Goal: Transaction & Acquisition: Purchase product/service

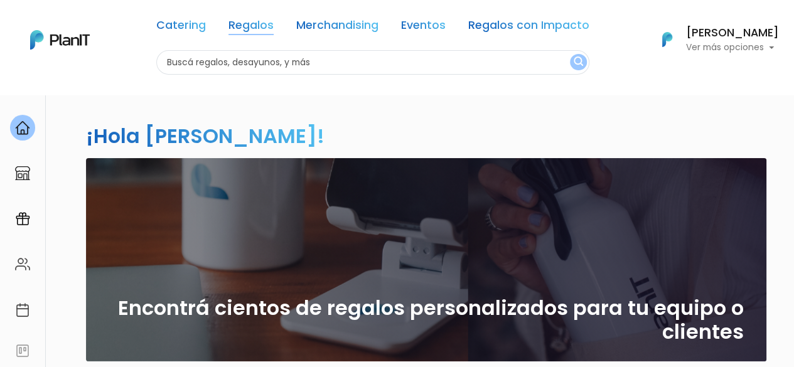
click at [228, 33] on link "Regalos" at bounding box center [250, 27] width 45 height 15
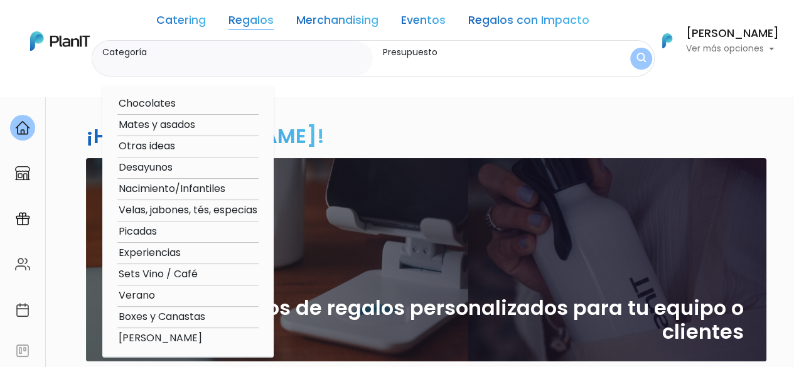
click at [132, 165] on option "Desayunos" at bounding box center [187, 168] width 141 height 16
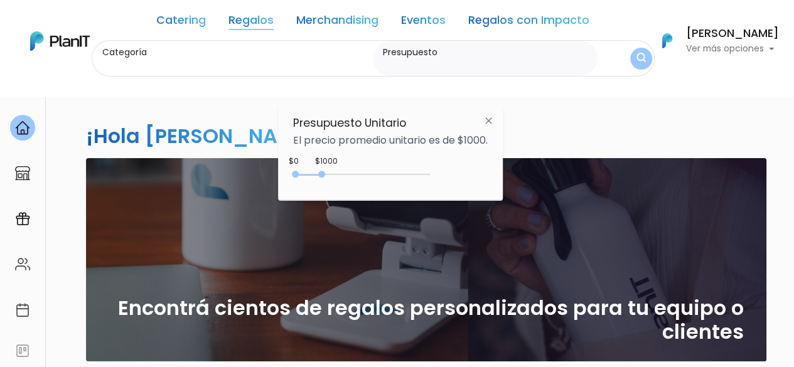
type input "Desayunos"
drag, startPoint x: 321, startPoint y: 174, endPoint x: 339, endPoint y: 174, distance: 17.6
click at [339, 174] on div at bounding box center [336, 174] width 7 height 7
type input "$0 - $2550"
drag, startPoint x: 339, startPoint y: 174, endPoint x: 365, endPoint y: 176, distance: 26.4
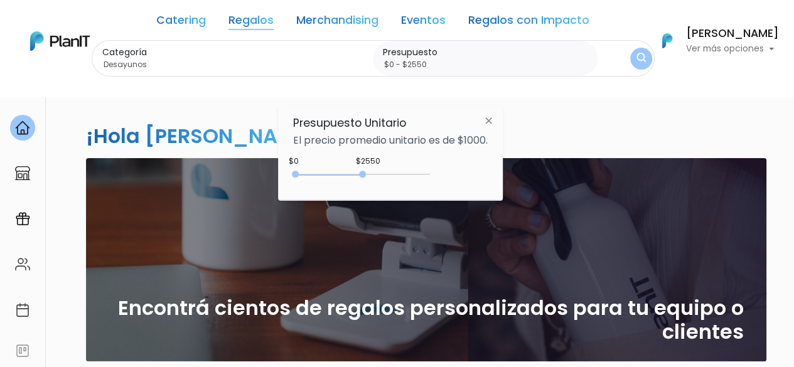
click at [365, 176] on div "0 : 2550 0 2550" at bounding box center [364, 177] width 132 height 13
click at [646, 55] on button "Antonella Charamello Ver más opciones" at bounding box center [712, 40] width 133 height 33
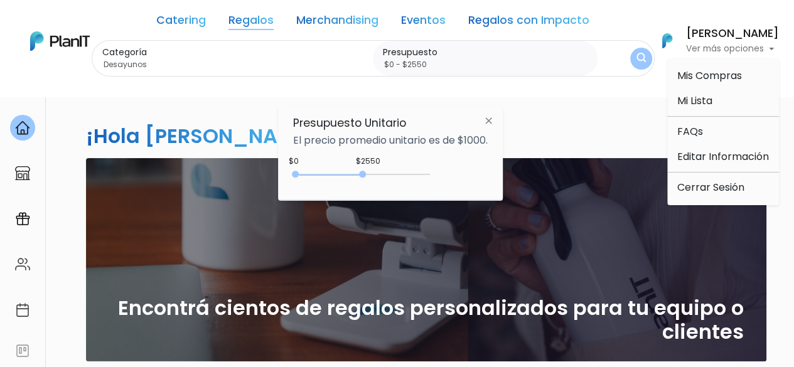
click at [626, 71] on button "submit" at bounding box center [640, 58] width 29 height 29
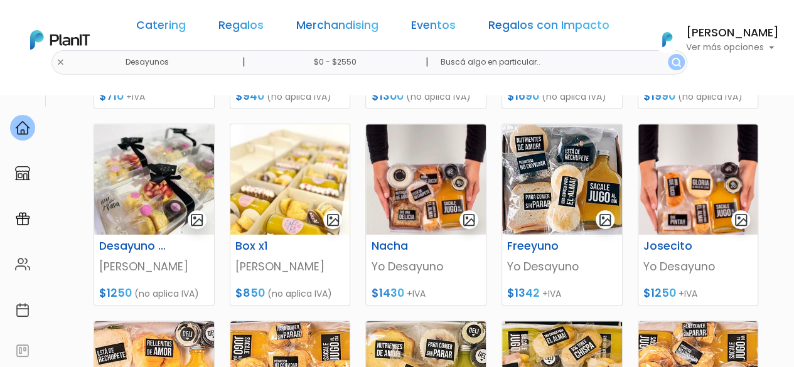
scroll to position [358, 0]
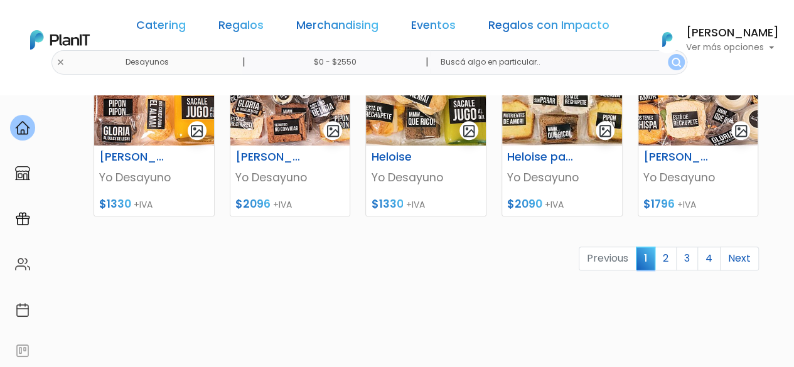
drag, startPoint x: 796, startPoint y: 55, endPoint x: 796, endPoint y: 257, distance: 202.0
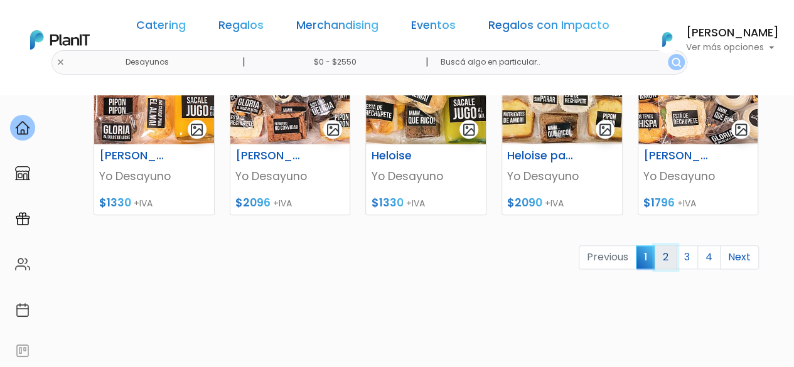
click at [670, 254] on link "2" at bounding box center [665, 257] width 22 height 24
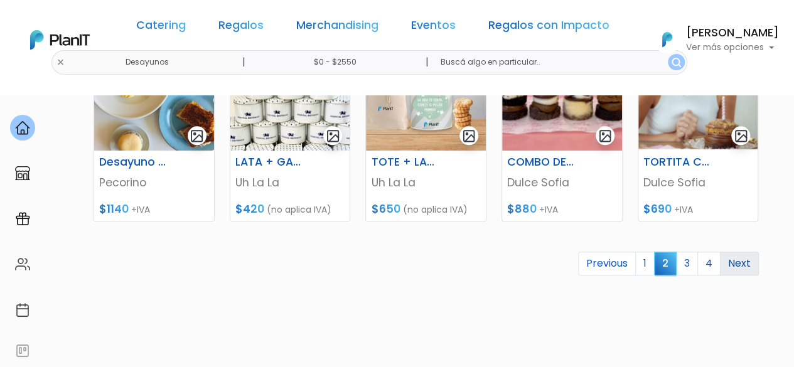
scroll to position [637, 0]
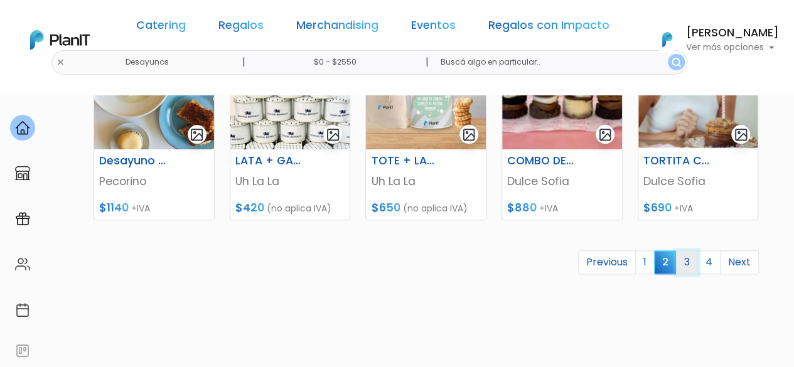
click at [694, 264] on link "3" at bounding box center [687, 262] width 22 height 24
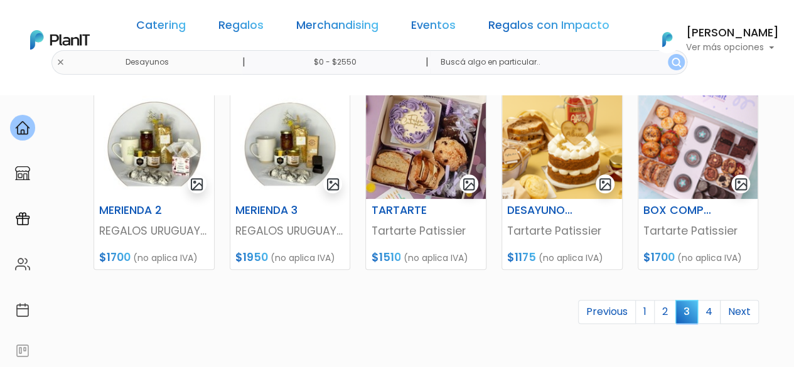
scroll to position [589, 0]
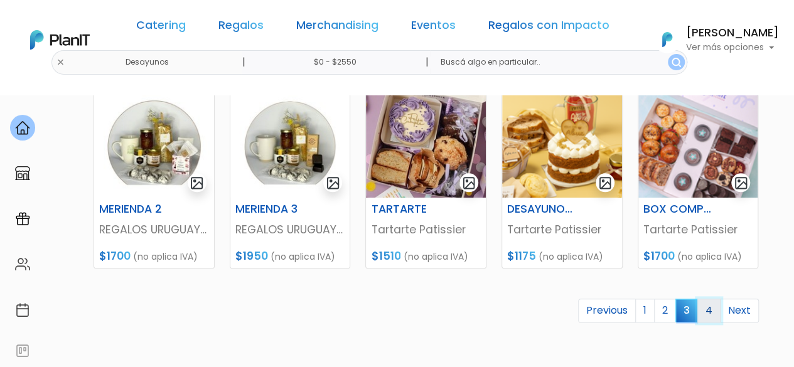
click at [713, 308] on link "4" at bounding box center [708, 311] width 23 height 24
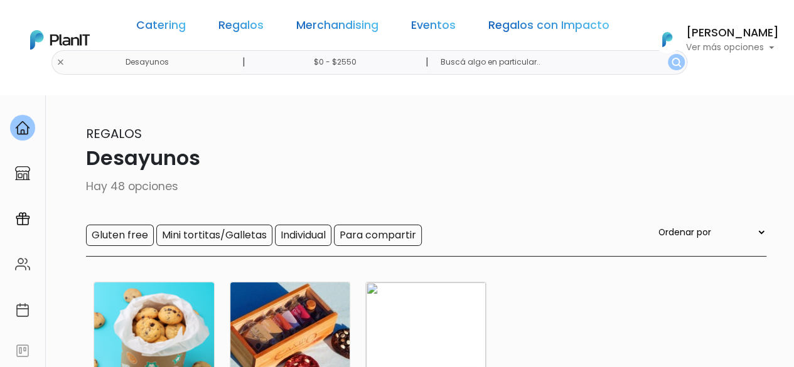
click at [345, 61] on input "$0 - $2550" at bounding box center [337, 62] width 191 height 24
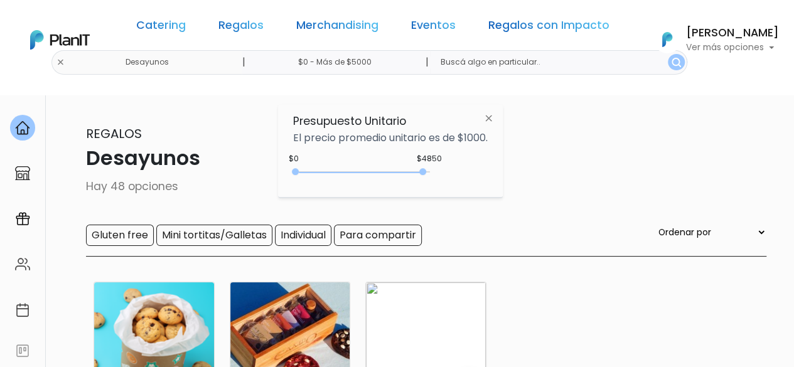
type input "$0 - Más de $5000"
drag, startPoint x: 366, startPoint y: 171, endPoint x: 449, endPoint y: 180, distance: 83.4
click at [449, 180] on div "$4850 $0 0 : 4850 0 4850 0,5000" at bounding box center [390, 174] width 195 height 25
click at [668, 64] on button "submit" at bounding box center [676, 62] width 17 height 16
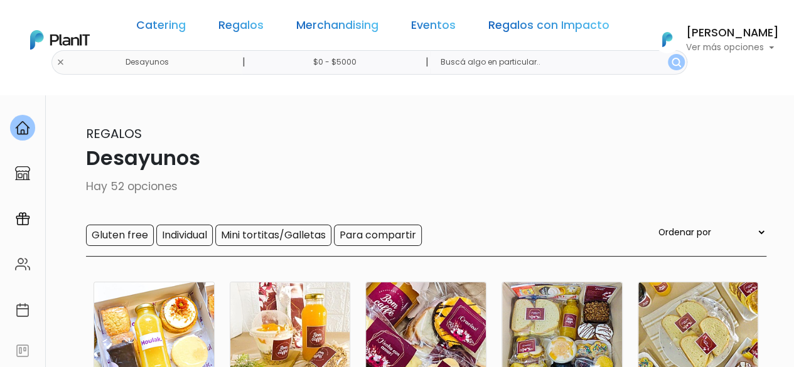
click at [737, 80] on nav "Catering Regalos Merchandising Eventos Regalos con Impacto Desayunos | $0 - $50…" at bounding box center [397, 47] width 794 height 95
click at [793, 50] on html "Catering Regalos Merchandising Eventos Regalos con Impacto Desayunos | $0 - $50…" at bounding box center [397, 183] width 794 height 367
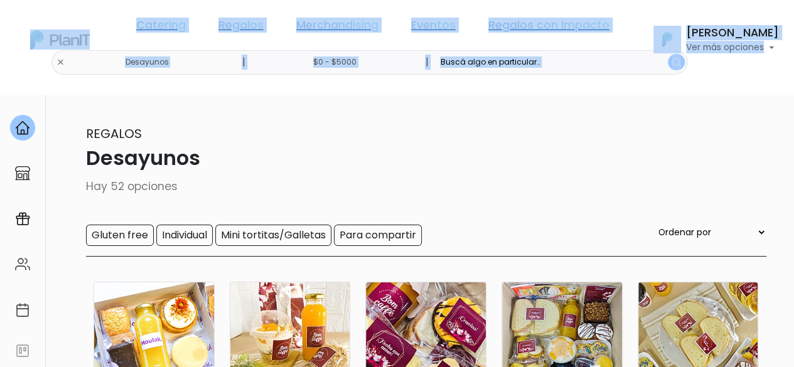
scroll to position [4, 0]
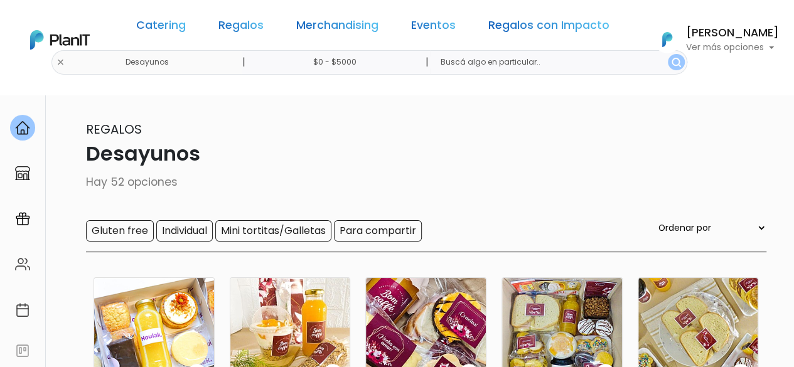
click at [681, 144] on p "Desayunos" at bounding box center [397, 154] width 738 height 30
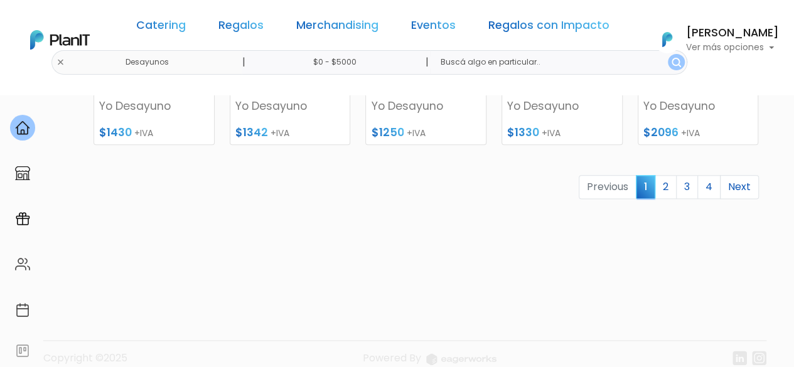
scroll to position [718, 0]
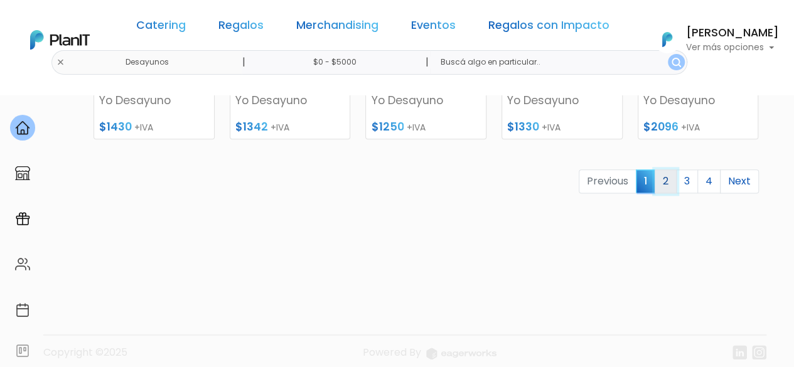
click at [667, 184] on link "2" at bounding box center [665, 181] width 22 height 24
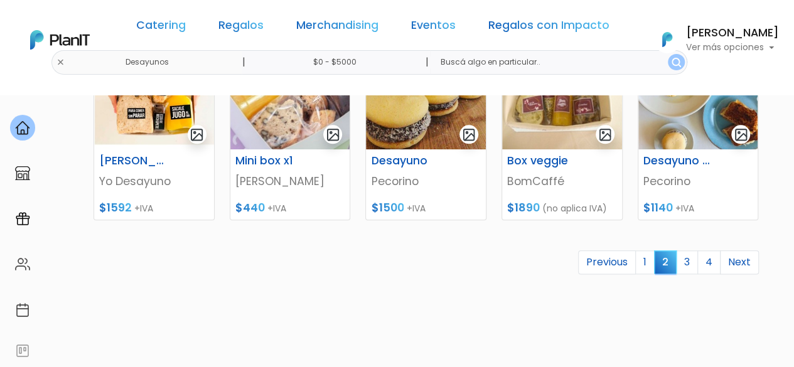
scroll to position [645, 0]
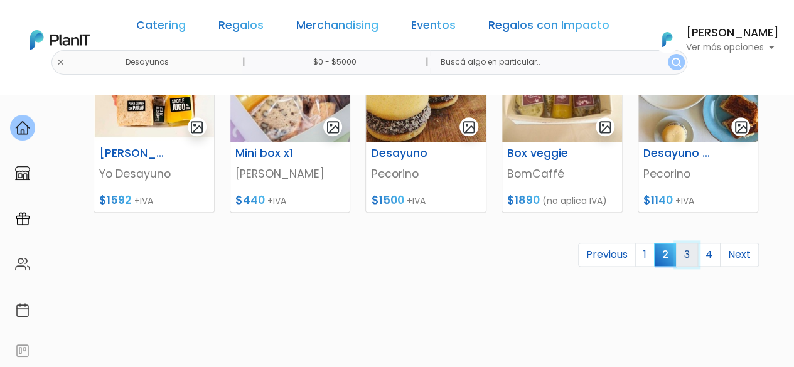
click at [688, 250] on link "3" at bounding box center [687, 255] width 22 height 24
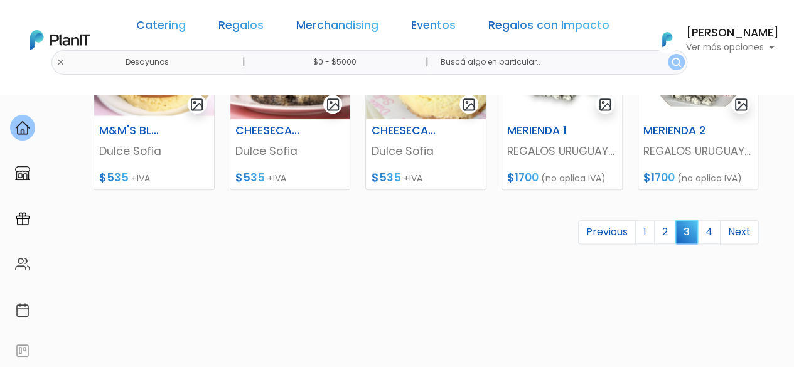
scroll to position [676, 0]
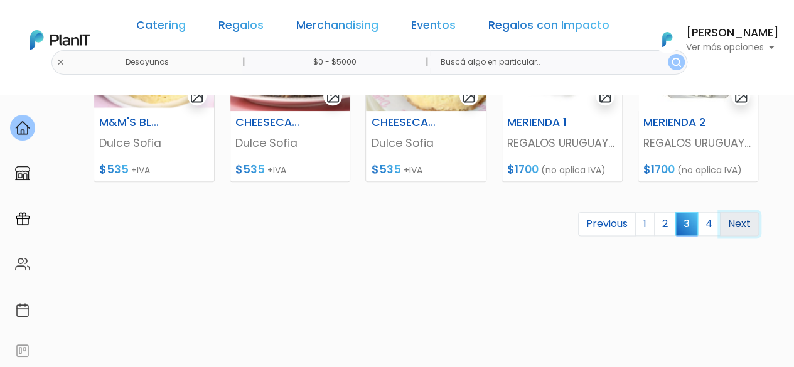
click at [729, 227] on link "Next" at bounding box center [739, 224] width 39 height 24
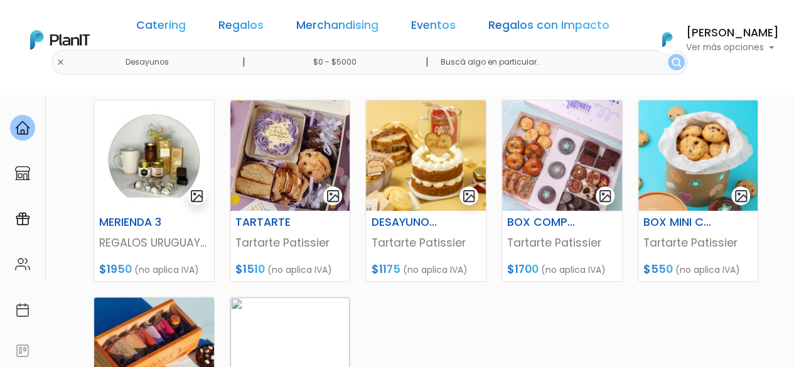
scroll to position [179, 0]
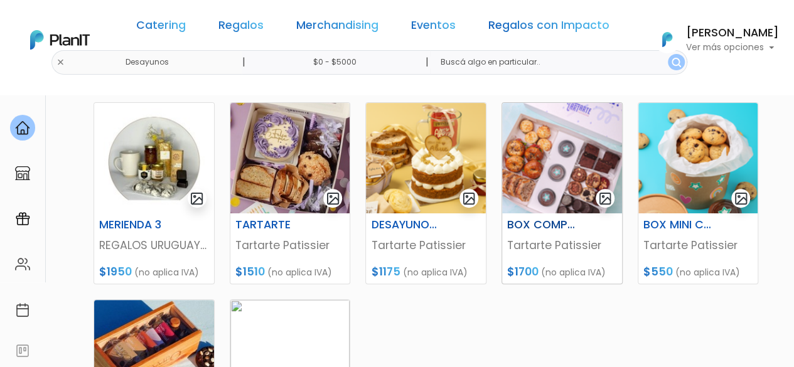
click at [538, 223] on h6 "BOX COMPARTIR" at bounding box center [540, 224] width 83 height 13
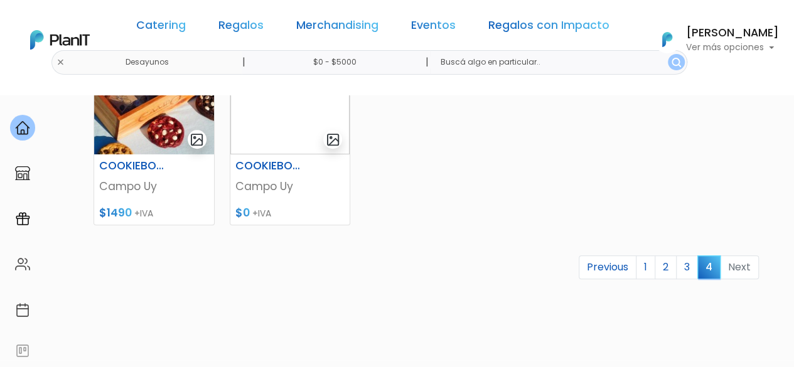
scroll to position [441, 0]
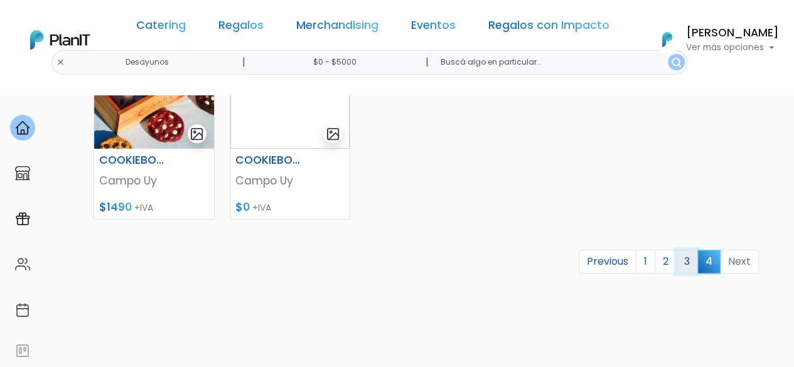
click at [683, 265] on link "3" at bounding box center [687, 262] width 22 height 24
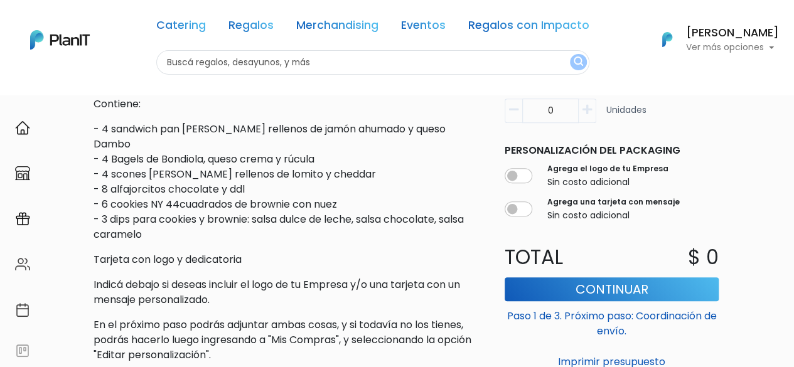
scroll to position [393, 0]
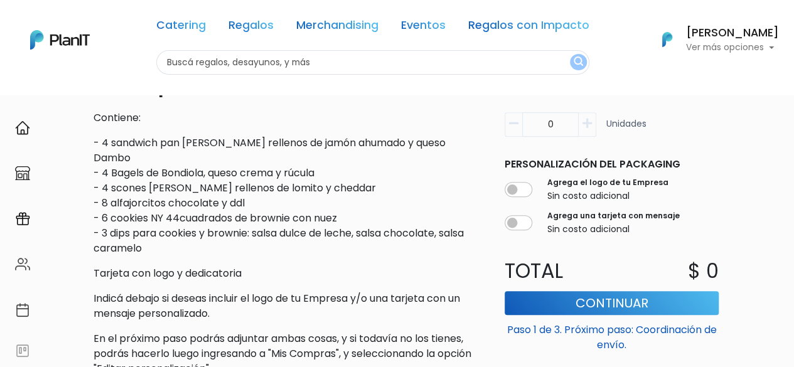
drag, startPoint x: 797, startPoint y: 131, endPoint x: 781, endPoint y: 191, distance: 62.6
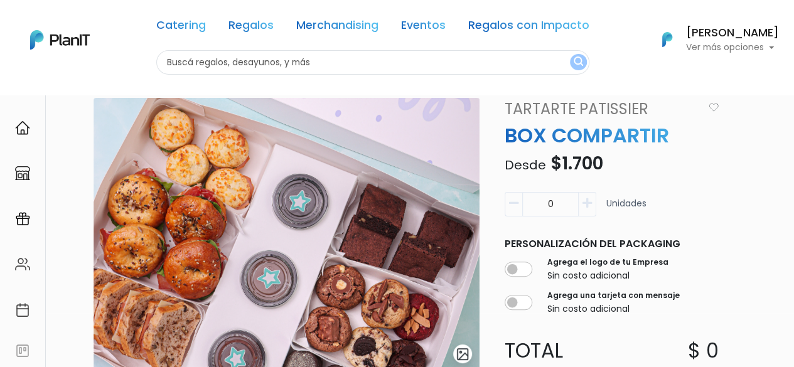
scroll to position [20, 0]
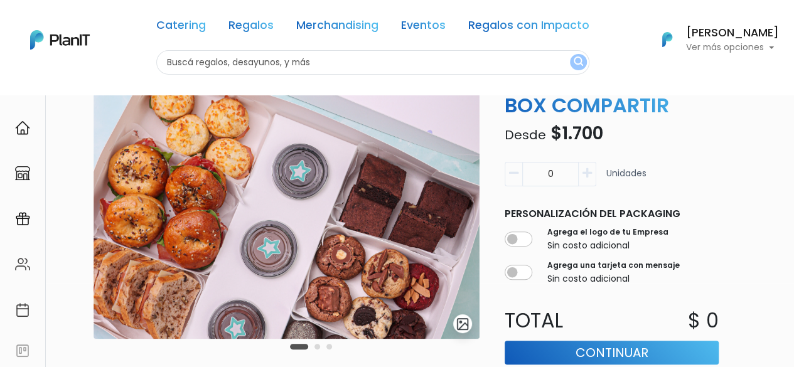
scroll to position [90, 0]
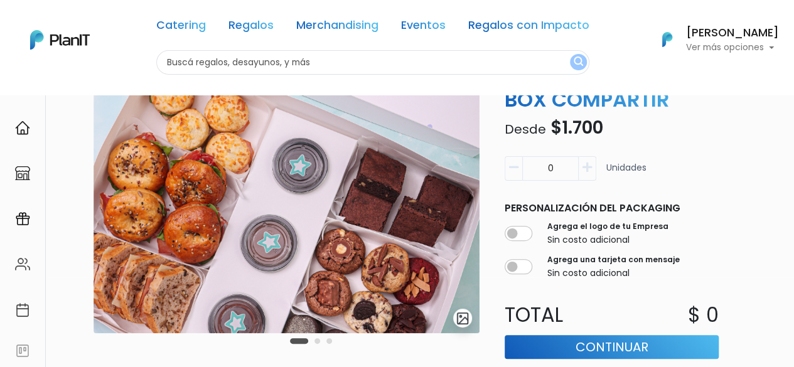
click at [570, 170] on input "0" at bounding box center [550, 168] width 56 height 24
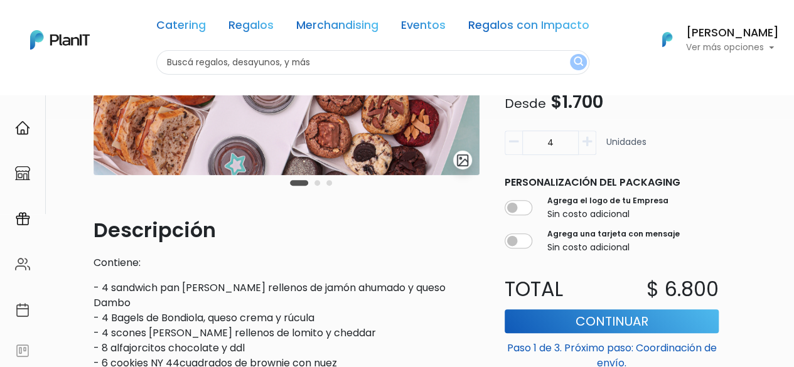
scroll to position [249, 0]
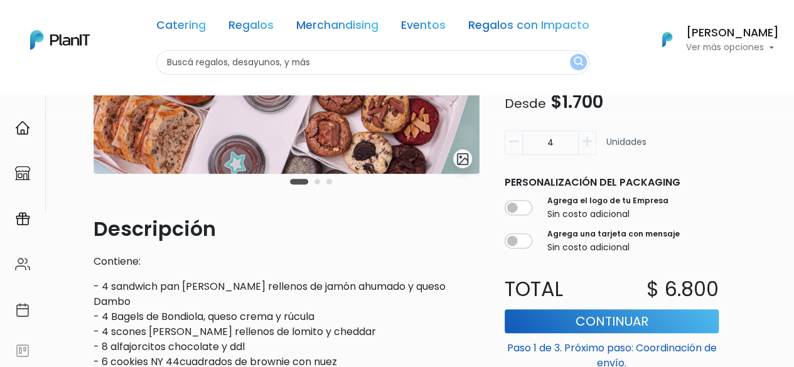
type input "4"
click at [543, 328] on button "Continuar" at bounding box center [611, 321] width 214 height 24
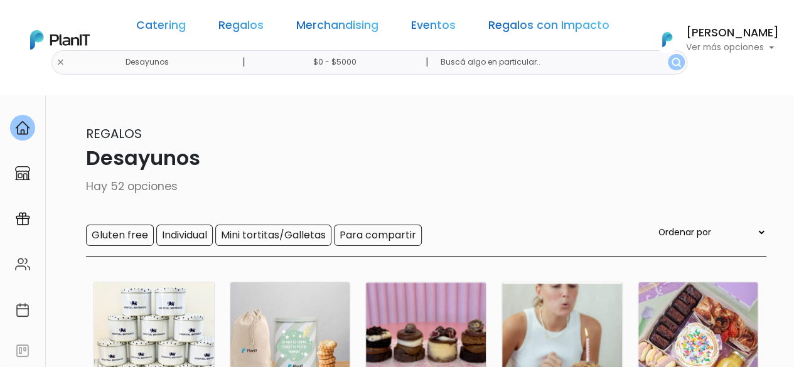
drag, startPoint x: 754, startPoint y: 117, endPoint x: 765, endPoint y: 115, distance: 12.1
drag, startPoint x: 792, startPoint y: 72, endPoint x: 795, endPoint y: 81, distance: 9.1
click at [793, 81] on html "Catering Regalos Merchandising Eventos Regalos con Impacto Desayunos | $0 - $50…" at bounding box center [397, 183] width 794 height 367
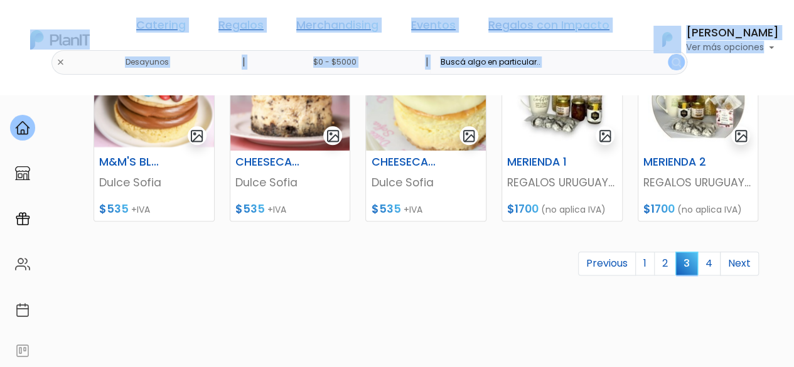
scroll to position [662, 0]
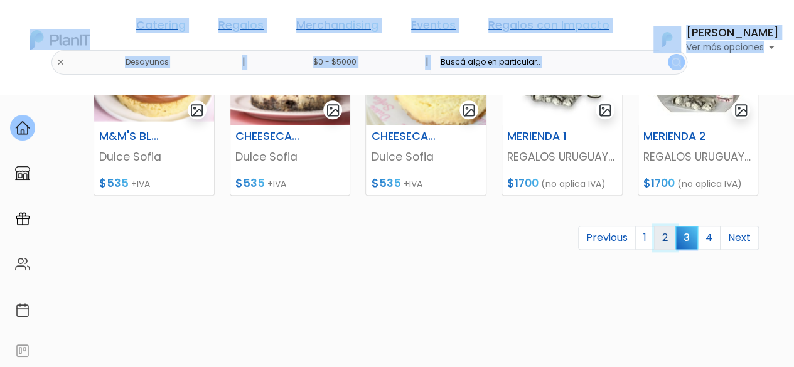
click at [669, 237] on link "2" at bounding box center [665, 238] width 22 height 24
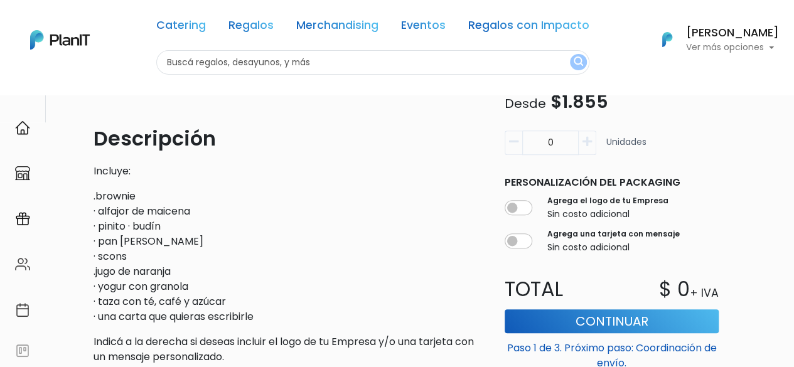
scroll to position [343, 0]
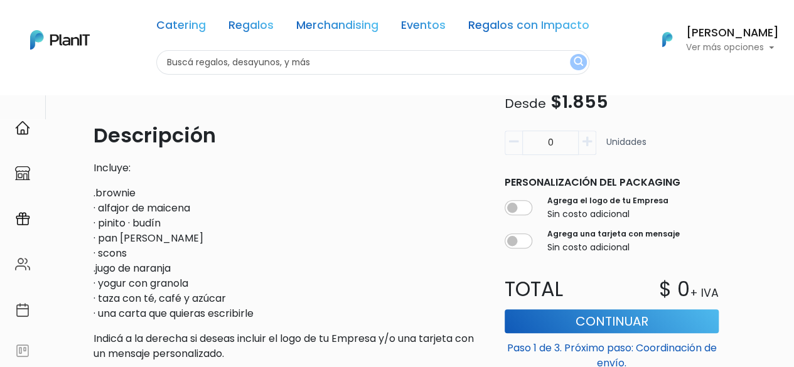
drag, startPoint x: 797, startPoint y: 38, endPoint x: 757, endPoint y: 169, distance: 137.0
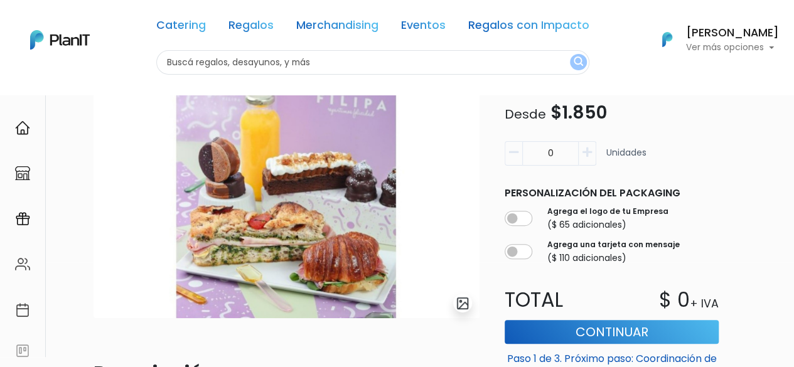
scroll to position [99, 0]
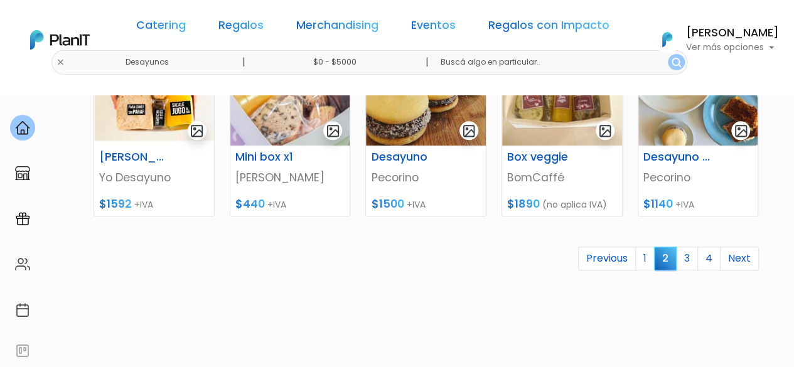
scroll to position [642, 0]
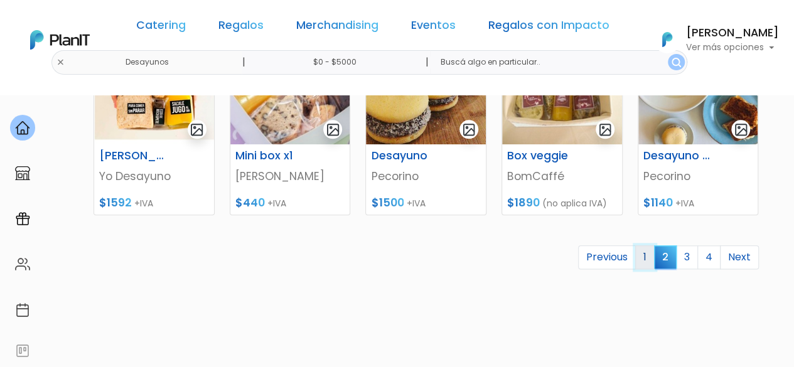
click at [647, 267] on link "1" at bounding box center [644, 257] width 19 height 24
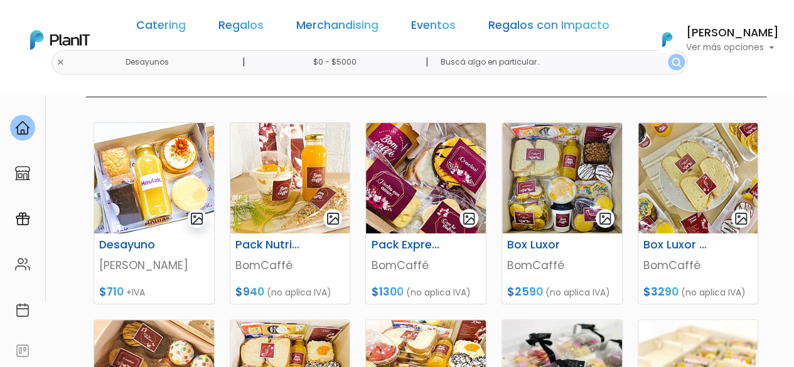
scroll to position [156, 0]
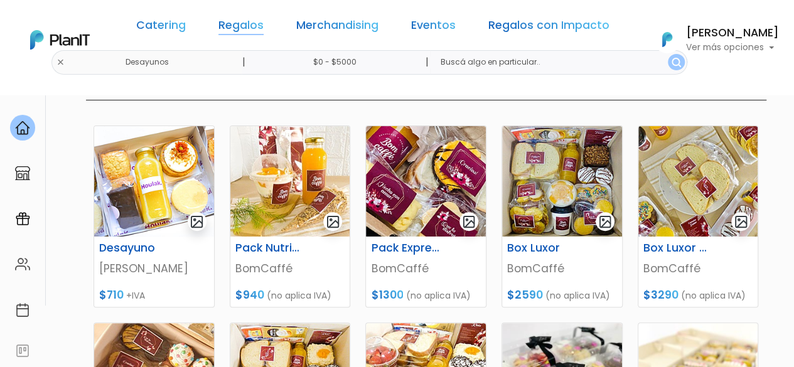
click at [223, 23] on link "Regalos" at bounding box center [240, 27] width 45 height 15
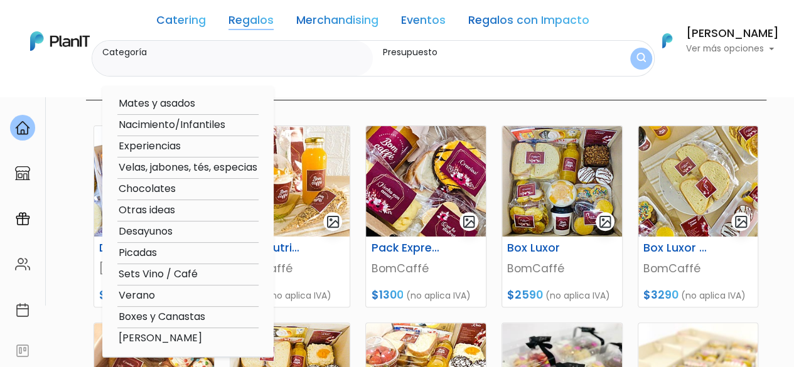
click at [171, 315] on option "Boxes y Canastas" at bounding box center [187, 317] width 141 height 16
type input "Boxes y Canastas"
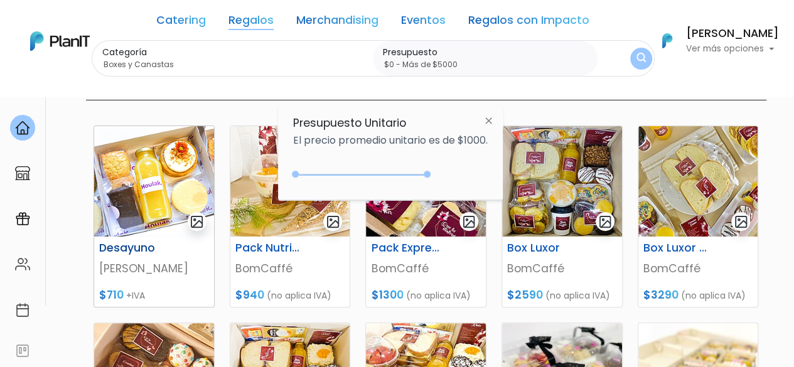
type input "$0 - Más de $5000"
drag, startPoint x: 295, startPoint y: 175, endPoint x: 164, endPoint y: 174, distance: 130.5
click at [164, 174] on body "Catering Regalos Merchandising Eventos Regalos con Impacto Desayunos | $0 - Más…" at bounding box center [397, 27] width 794 height 367
click at [636, 61] on img "submit" at bounding box center [640, 59] width 9 height 12
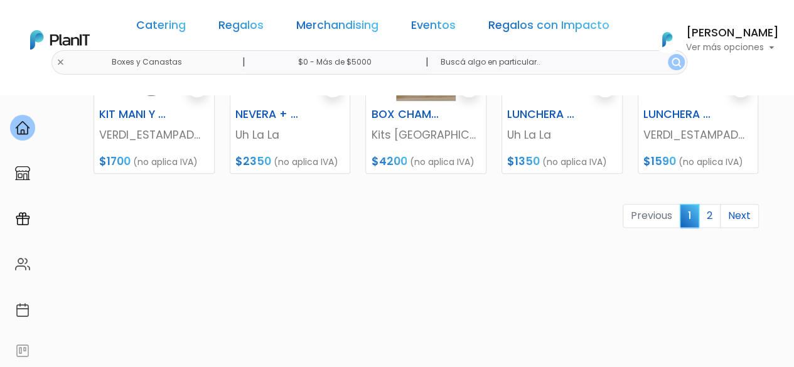
scroll to position [688, 0]
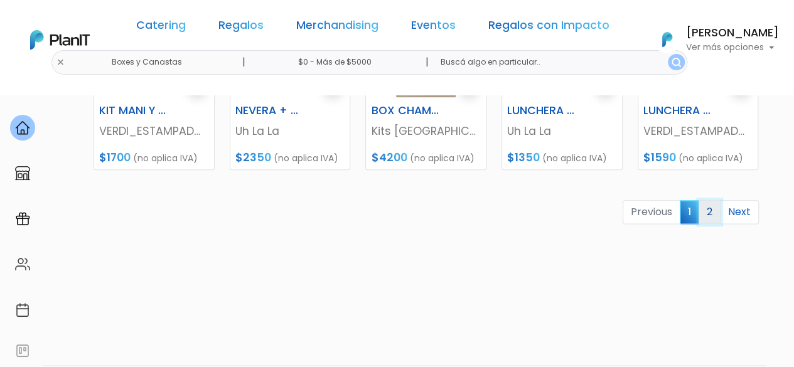
click at [709, 204] on link "2" at bounding box center [709, 212] width 22 height 24
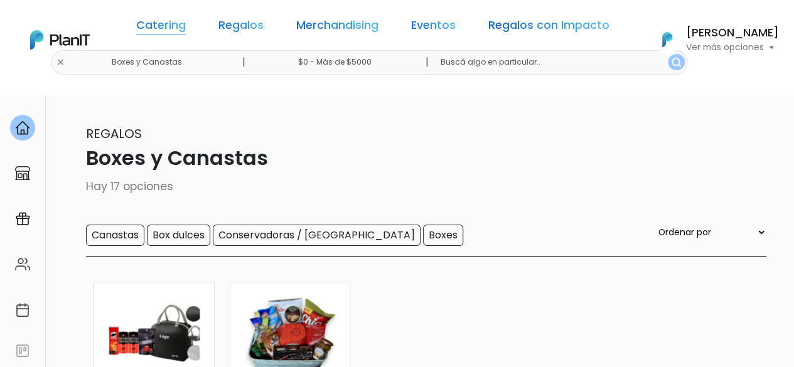
click at [186, 26] on link "Catering" at bounding box center [161, 27] width 50 height 15
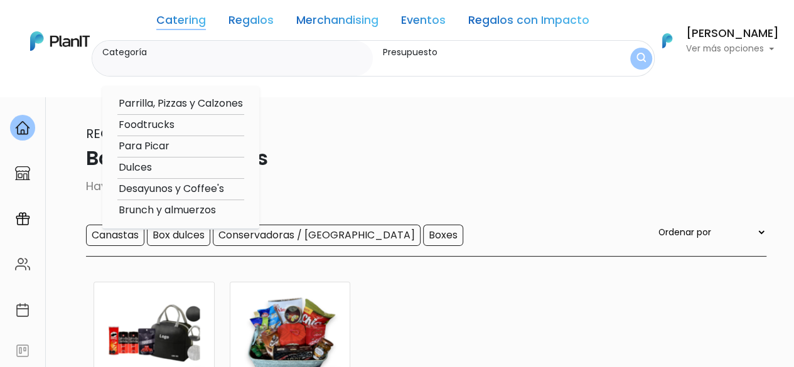
click at [138, 189] on option "Desayunos y Coffee's" at bounding box center [180, 189] width 127 height 16
type input "Desayunos y Coffee's"
type input "$0 - $1000"
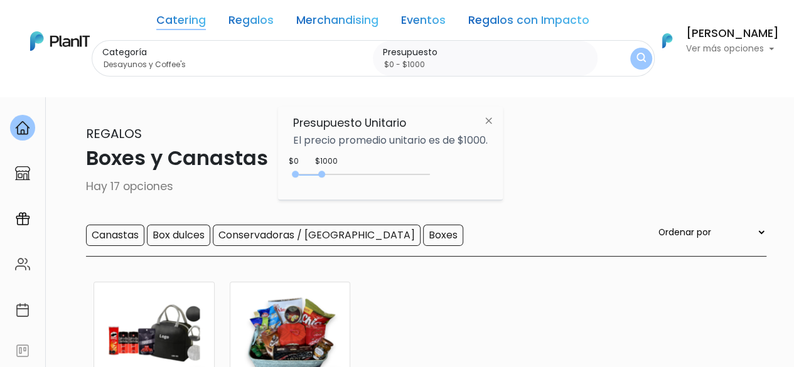
click at [636, 61] on img "submit" at bounding box center [640, 59] width 9 height 12
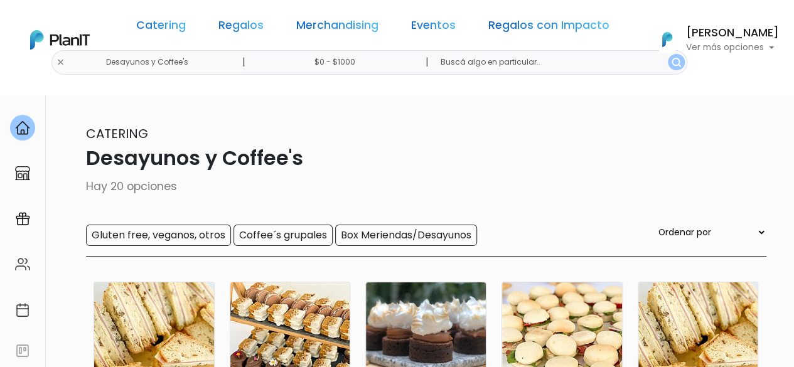
click at [333, 64] on input "$0 - $1000" at bounding box center [337, 62] width 191 height 24
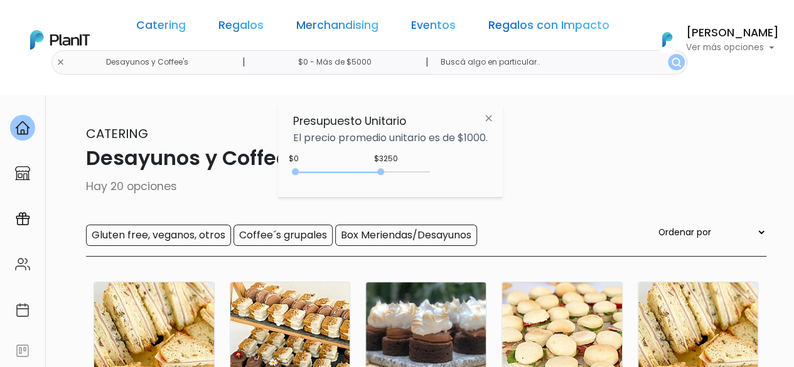
type input "$0 - Más de $5000"
drag, startPoint x: 321, startPoint y: 180, endPoint x: 472, endPoint y: 183, distance: 150.6
click at [472, 183] on div "+$5000 $0 0 : 5000 0 5000 0,5000" at bounding box center [390, 174] width 195 height 25
click at [680, 125] on p "Catering" at bounding box center [397, 133] width 738 height 19
click at [668, 67] on button "submit" at bounding box center [676, 62] width 17 height 16
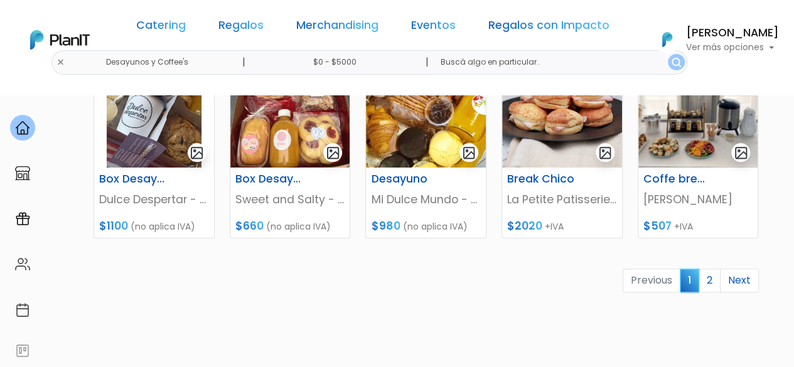
scroll to position [637, 0]
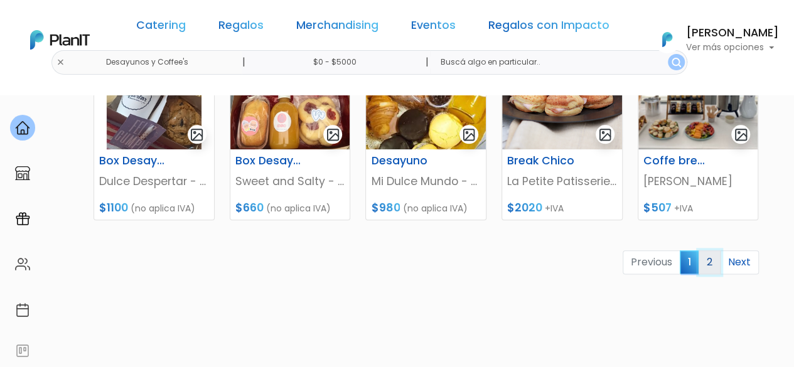
click at [708, 262] on link "2" at bounding box center [709, 262] width 22 height 24
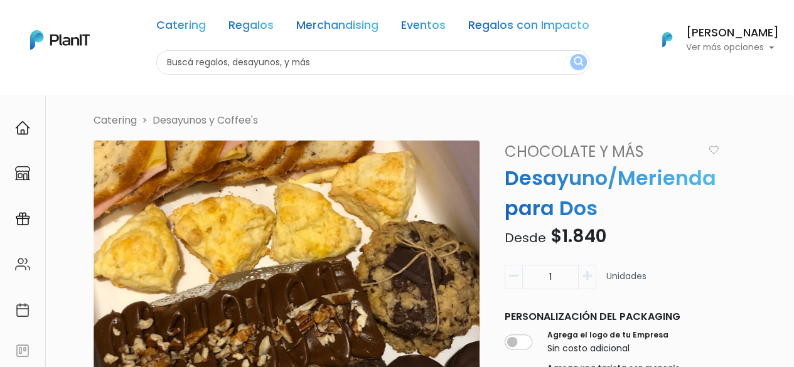
scroll to position [10, 0]
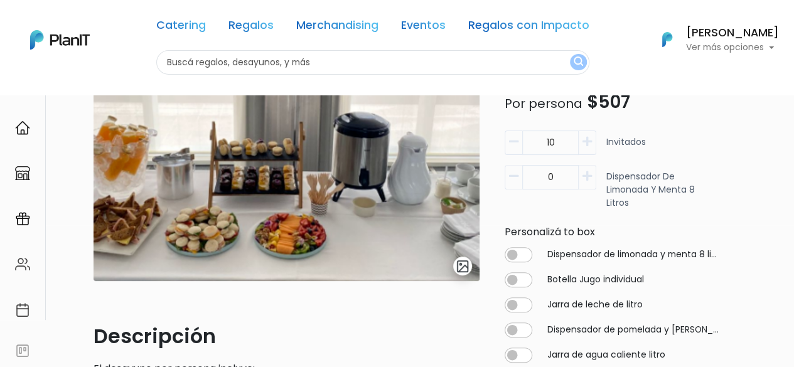
scroll to position [159, 0]
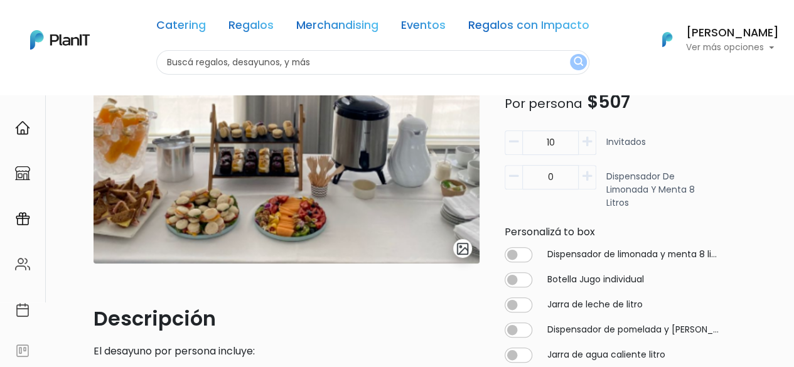
click at [567, 137] on input "10" at bounding box center [550, 143] width 56 height 24
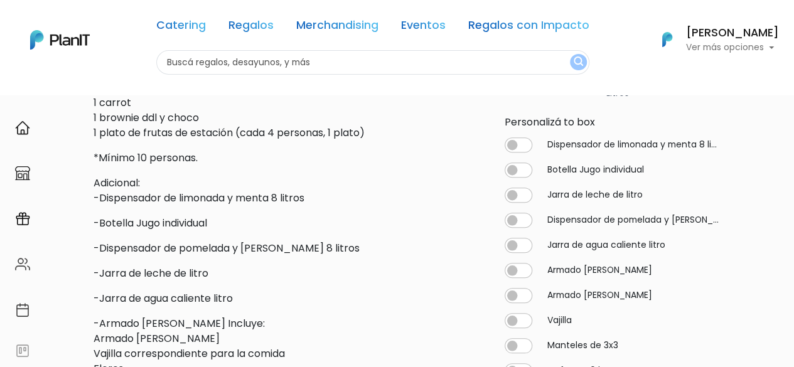
scroll to position [468, 0]
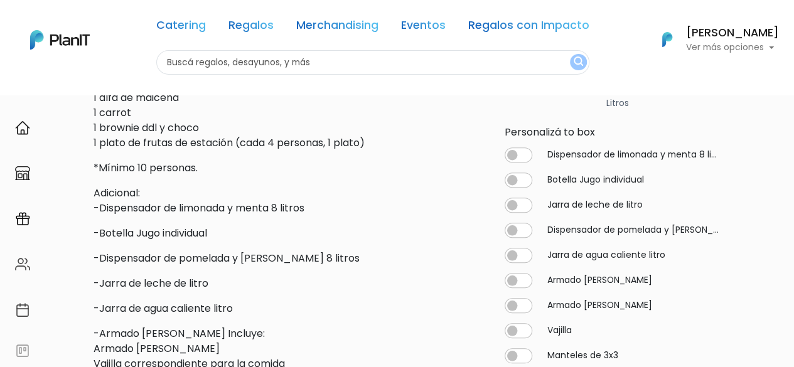
type input "18"
click at [511, 179] on input "checkbox" at bounding box center [518, 179] width 28 height 15
checkbox input "true"
type input "18"
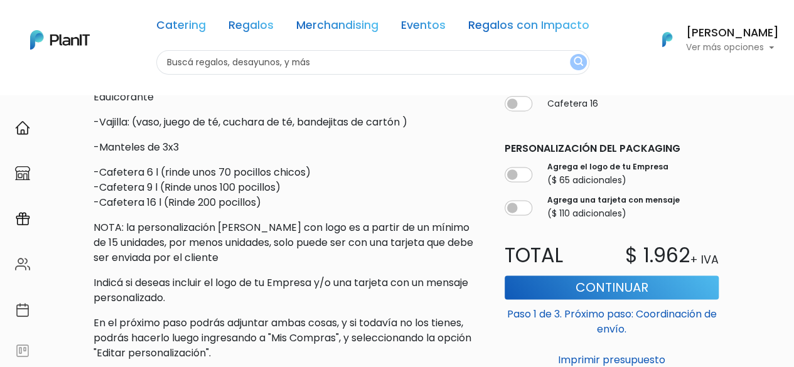
scroll to position [796, 0]
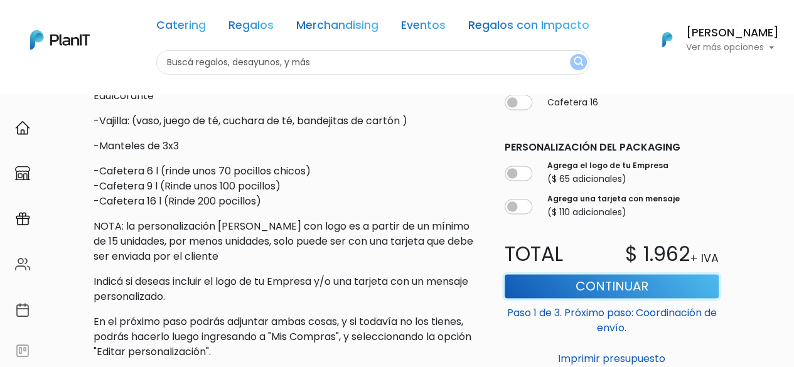
click at [678, 286] on button "Continuar" at bounding box center [611, 286] width 214 height 24
type input "10"
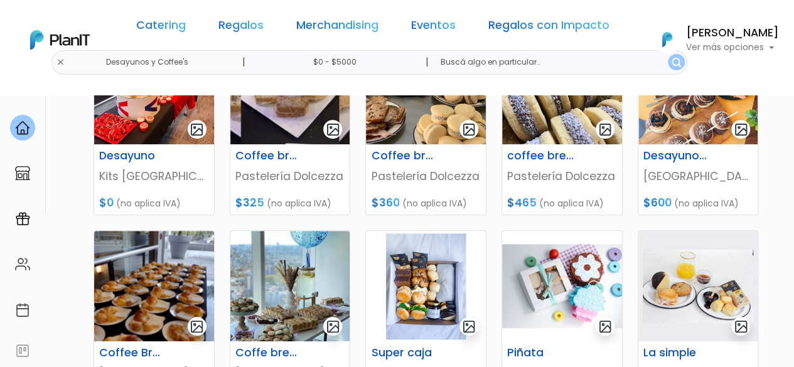
scroll to position [309, 0]
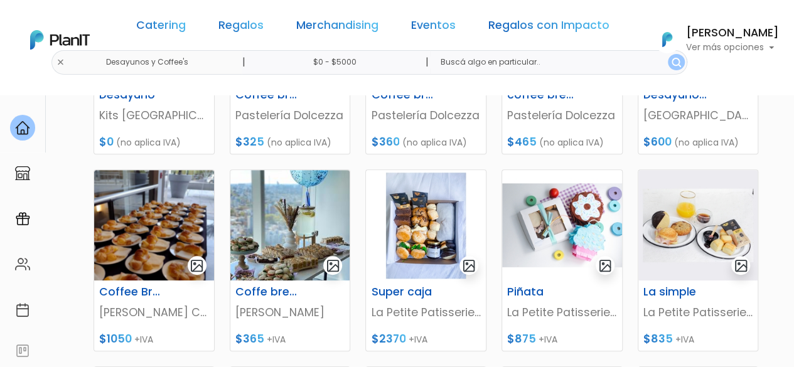
drag, startPoint x: 404, startPoint y: 289, endPoint x: 787, endPoint y: 199, distance: 393.1
click at [787, 199] on section "30 resultados Catering Desayunos y Coffee's Hay 30 opciones Gluten free, vegano…" at bounding box center [397, 234] width 794 height 898
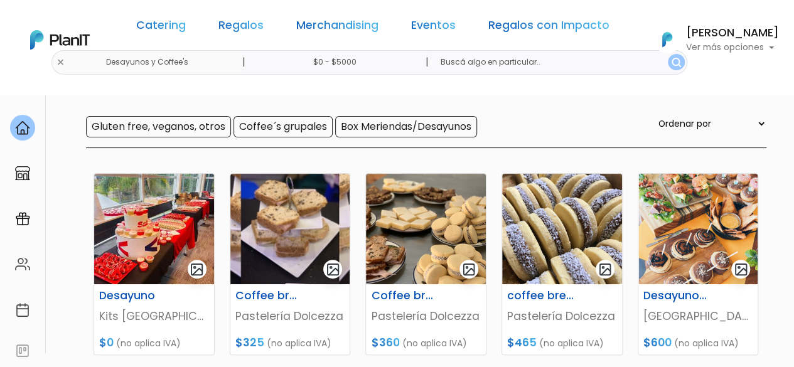
scroll to position [112, 0]
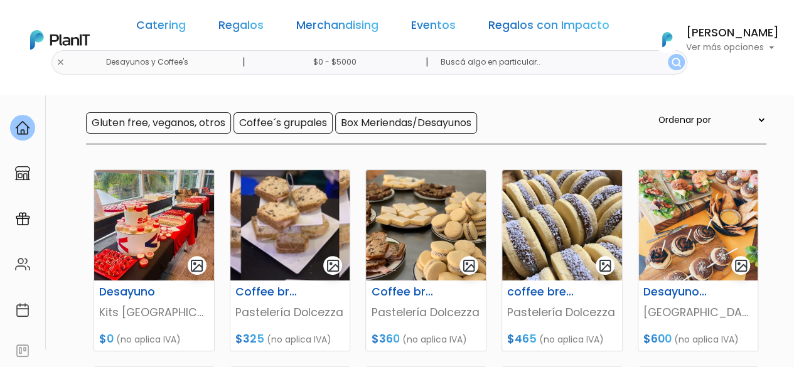
drag, startPoint x: 301, startPoint y: 112, endPoint x: 319, endPoint y: 120, distance: 20.5
click at [301, 112] on input "Coffee´s grupales" at bounding box center [282, 122] width 99 height 21
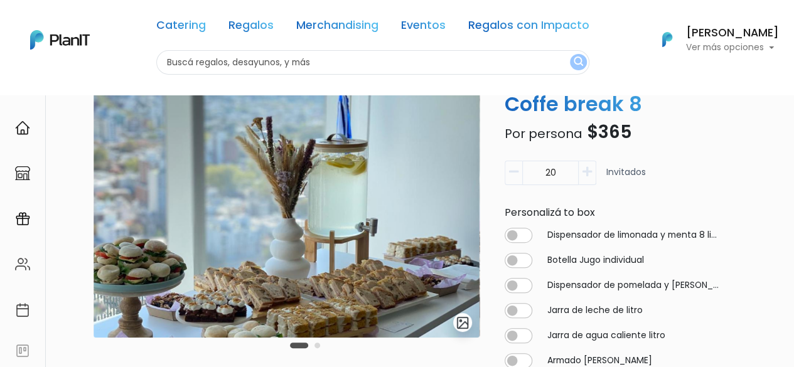
scroll to position [98, 0]
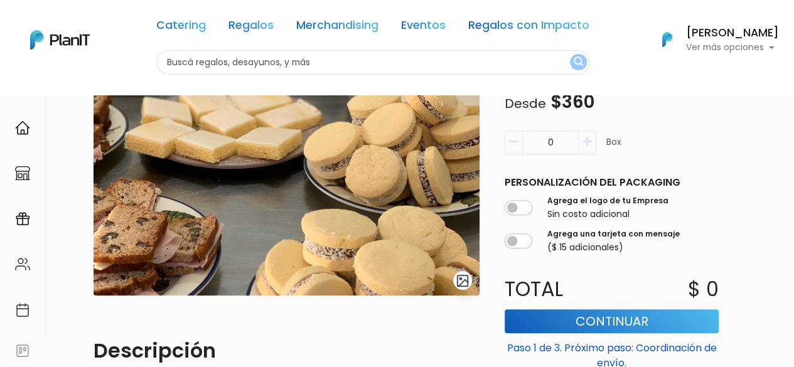
scroll to position [36, 0]
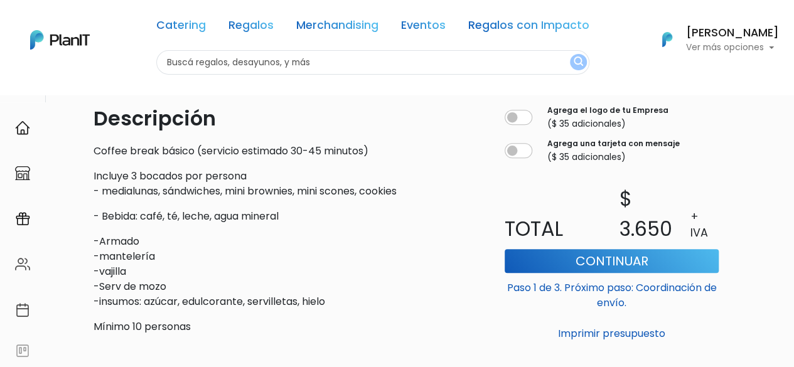
scroll to position [370, 0]
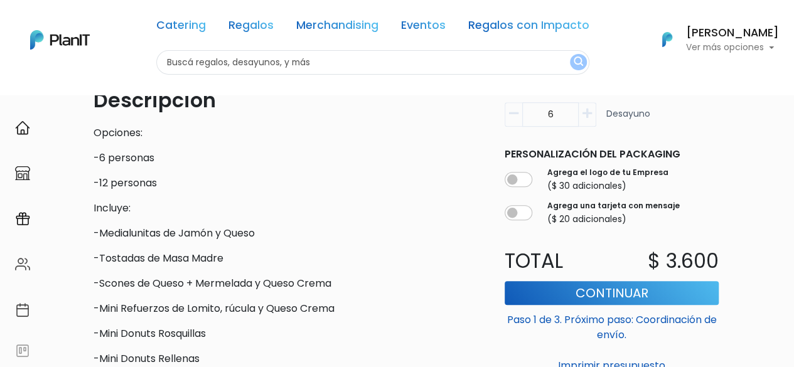
scroll to position [383, 0]
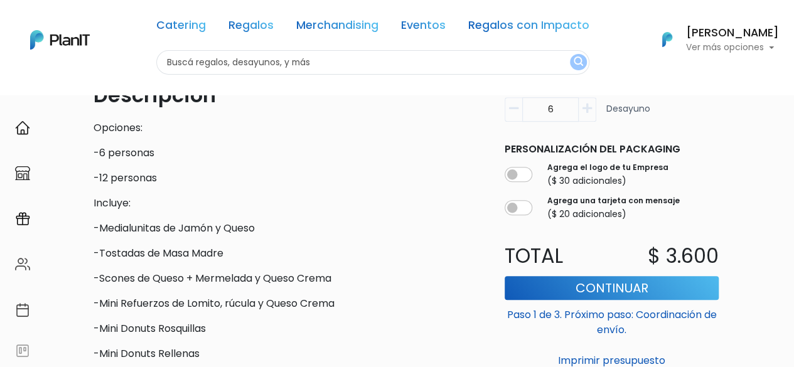
drag, startPoint x: 798, startPoint y: 92, endPoint x: 782, endPoint y: 240, distance: 149.5
click at [590, 110] on icon "button" at bounding box center [586, 108] width 9 height 11
click at [509, 114] on icon "button" at bounding box center [513, 108] width 9 height 11
type input "6"
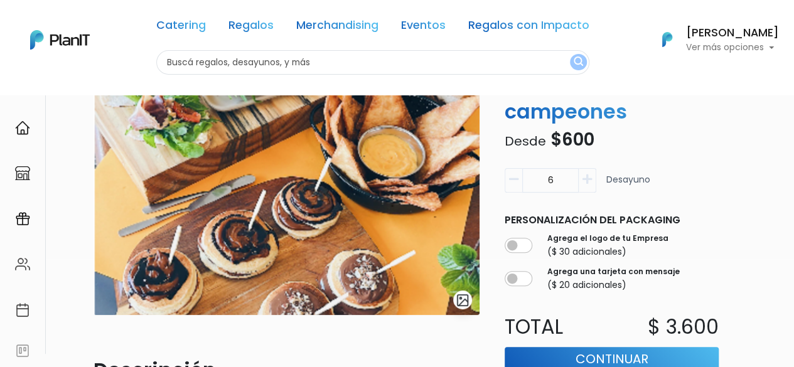
scroll to position [0, 0]
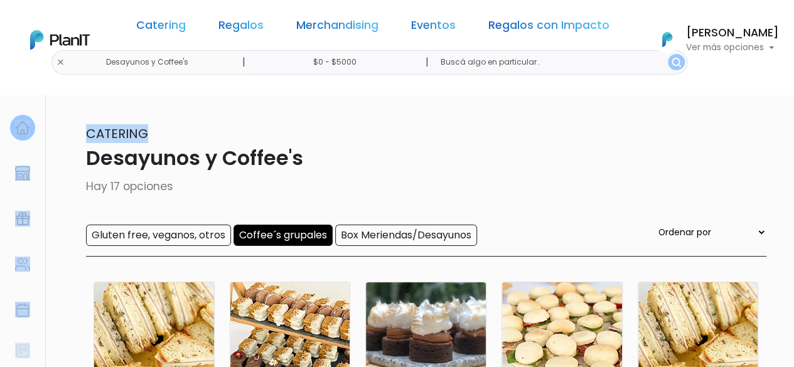
drag, startPoint x: 792, startPoint y: 78, endPoint x: 791, endPoint y: 137, distance: 59.6
click at [791, 137] on body "Catering Regalos Merchandising Eventos Regalos con Impacto Desayunos y Coffee's…" at bounding box center [397, 183] width 794 height 367
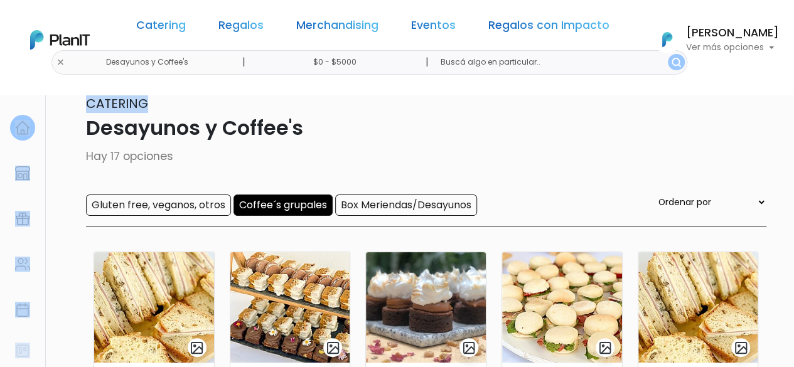
scroll to position [26, 0]
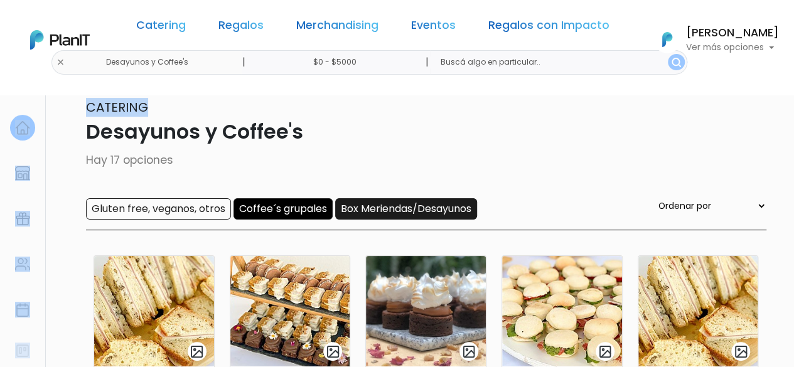
click at [394, 208] on input "Box Meriendas/Desayunos" at bounding box center [406, 208] width 142 height 21
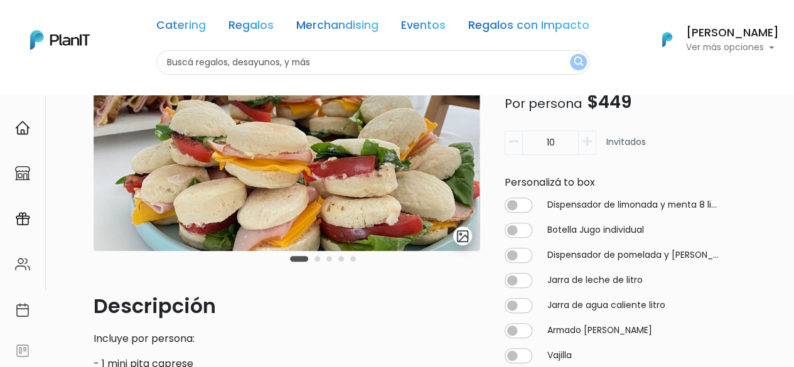
scroll to position [333, 0]
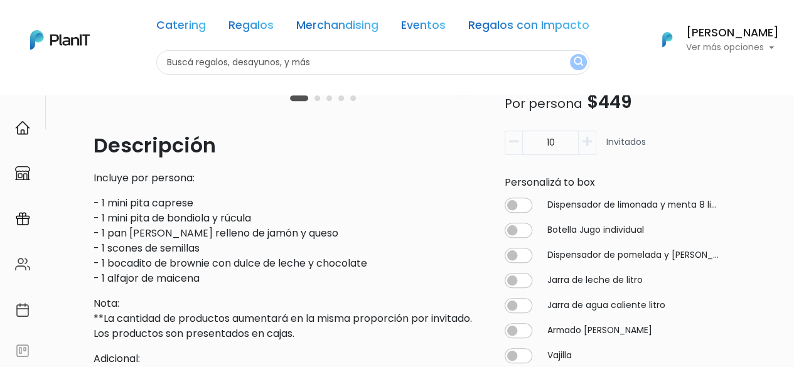
click at [558, 144] on input "10" at bounding box center [550, 143] width 56 height 24
type input "18"
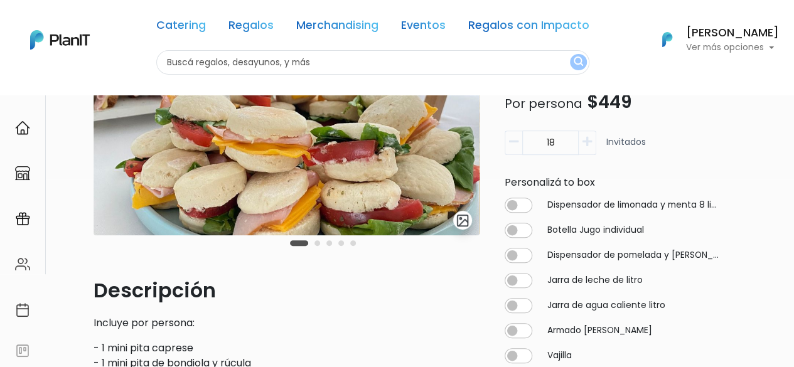
scroll to position [165, 0]
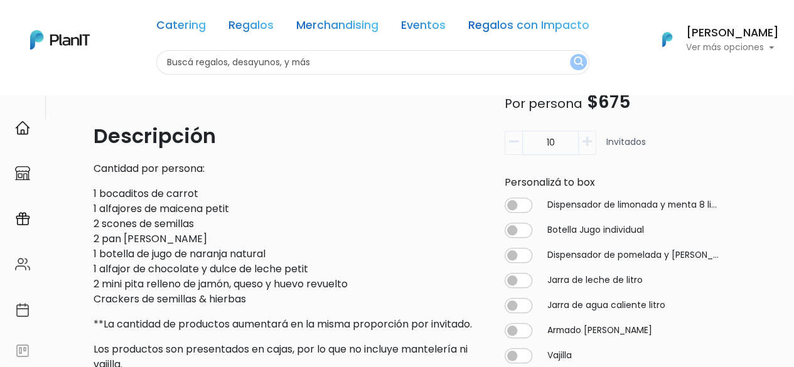
scroll to position [339, 0]
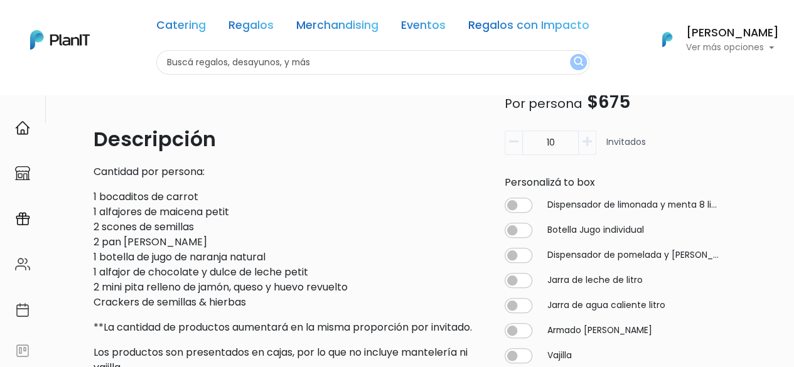
click at [555, 144] on input "10" at bounding box center [550, 143] width 56 height 24
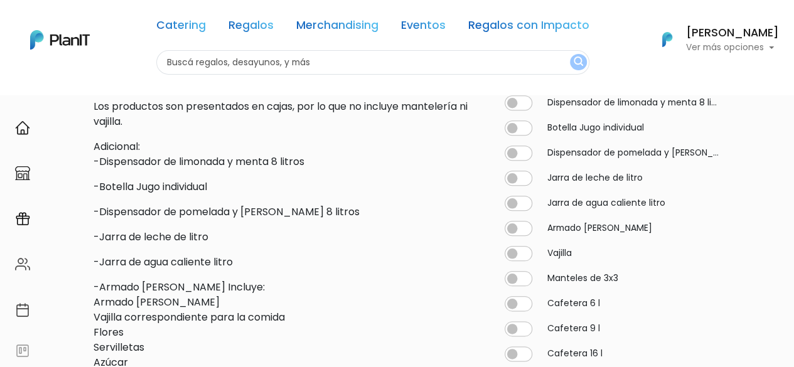
scroll to position [575, 0]
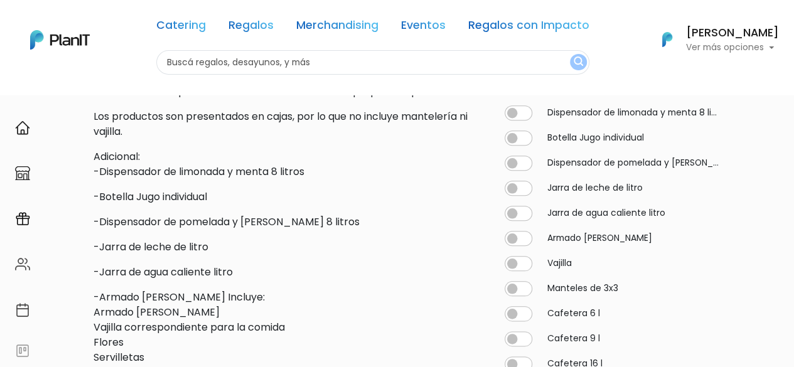
type input "18"
click at [511, 146] on input "checkbox" at bounding box center [518, 138] width 28 height 15
checkbox input "true"
type input "18"
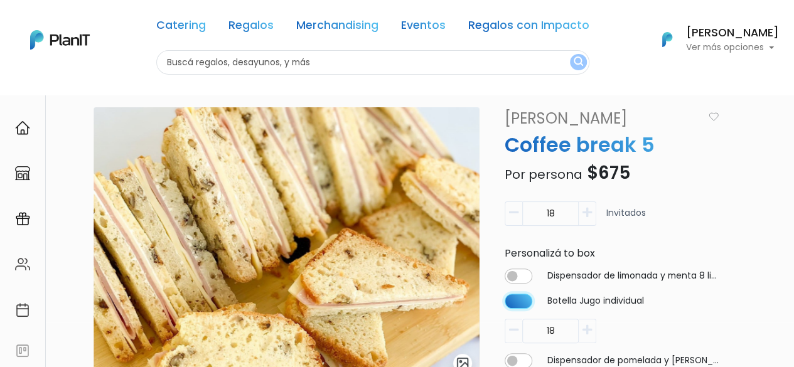
scroll to position [18, 0]
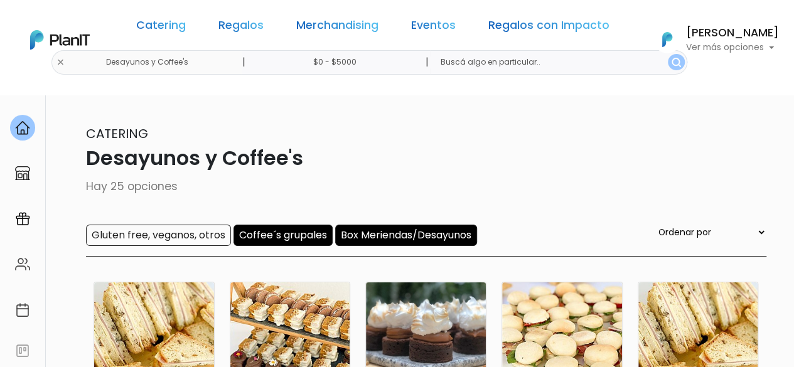
click at [276, 227] on input "Coffee´s grupales" at bounding box center [282, 235] width 99 height 21
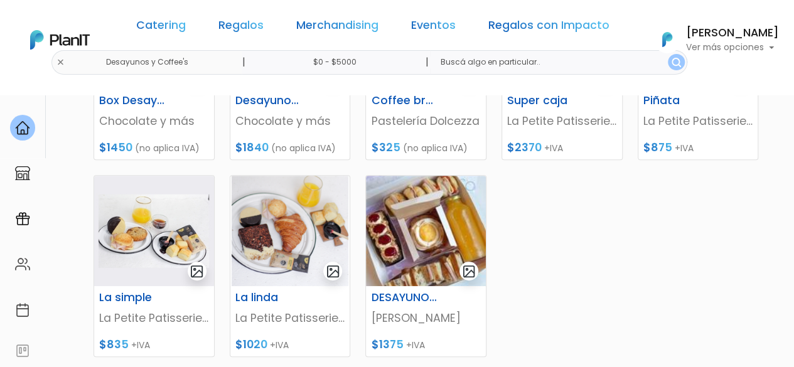
scroll to position [89, 0]
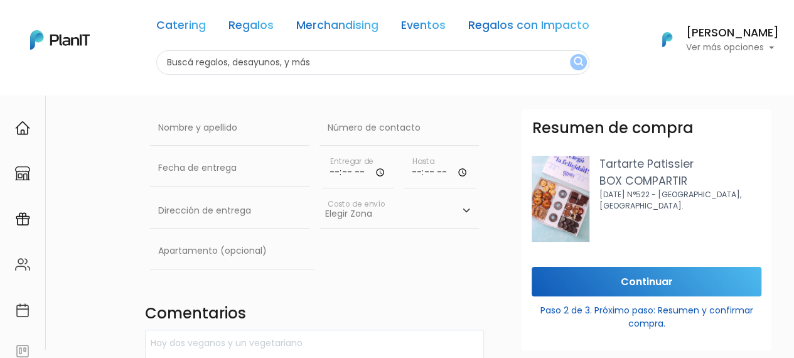
scroll to position [87, 0]
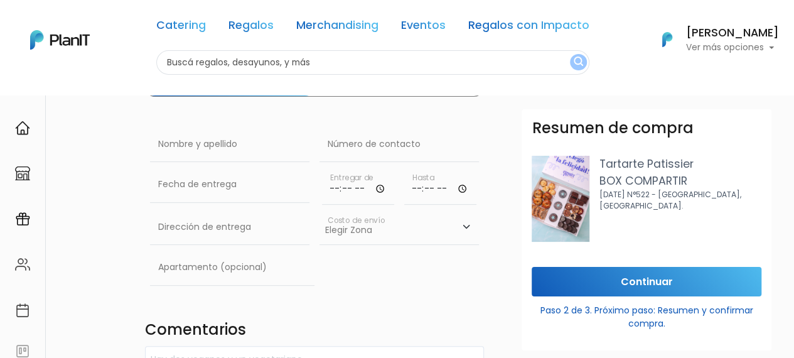
drag, startPoint x: 801, startPoint y: 68, endPoint x: 301, endPoint y: 157, distance: 507.8
click at [793, 101] on html "Catering Regalos Merchandising Eventos Regalos con Impacto Catering Regalos Mer…" at bounding box center [397, 92] width 794 height 358
click at [225, 138] on input "text" at bounding box center [229, 144] width 159 height 35
type input "[PERSON_NAME]"
click at [426, 136] on input "text" at bounding box center [398, 144] width 159 height 35
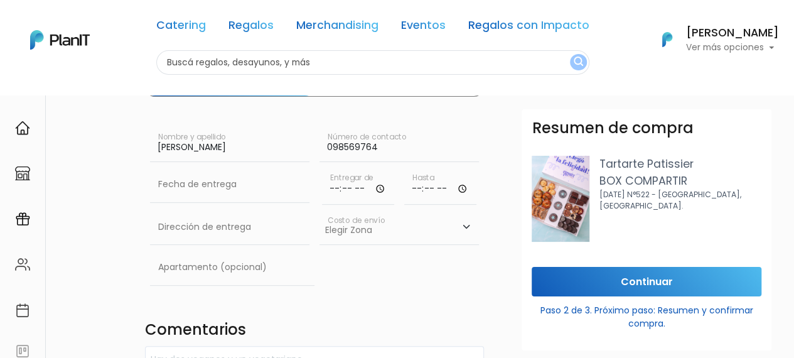
type input "098569764"
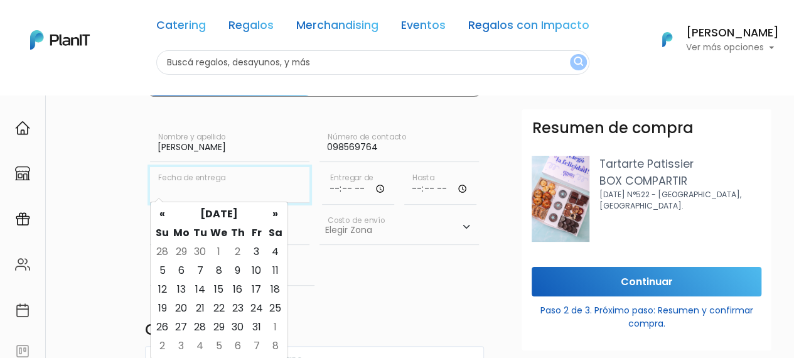
click at [255, 193] on input "text" at bounding box center [229, 184] width 159 height 35
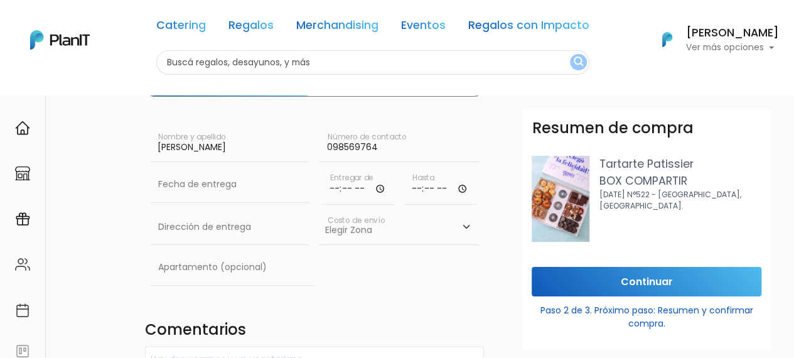
click at [385, 283] on div "Apartamento (opcional)" at bounding box center [314, 270] width 339 height 40
click at [187, 190] on input "text" at bounding box center [229, 184] width 159 height 35
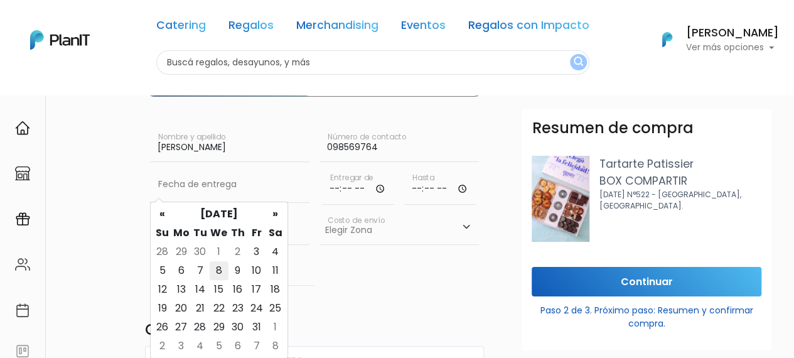
click at [217, 274] on td "8" at bounding box center [219, 270] width 19 height 19
type input "08/10/2025"
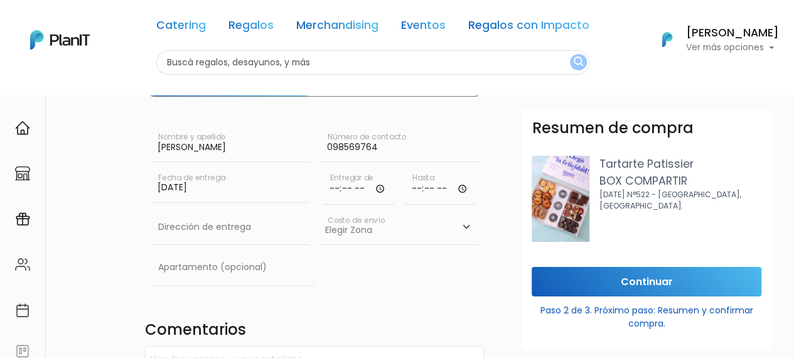
click at [343, 188] on input "time" at bounding box center [358, 186] width 72 height 38
click at [332, 190] on input "time" at bounding box center [358, 186] width 72 height 38
click at [325, 193] on input "time" at bounding box center [358, 186] width 72 height 38
click at [326, 189] on input "time" at bounding box center [358, 186] width 72 height 38
click at [333, 190] on input "time" at bounding box center [358, 186] width 72 height 38
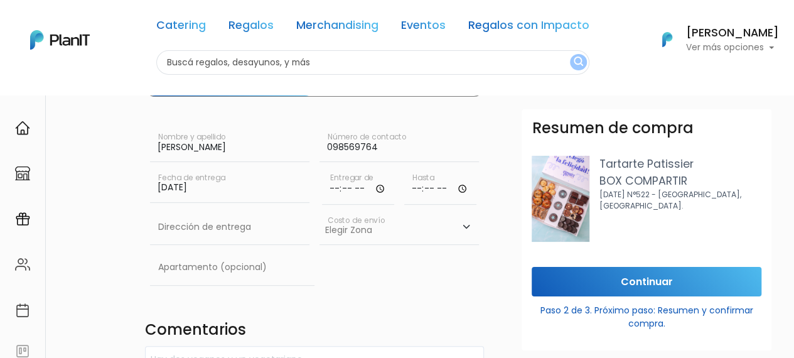
drag, startPoint x: 334, startPoint y: 190, endPoint x: 375, endPoint y: 189, distance: 40.8
click at [339, 190] on input "time" at bounding box center [358, 186] width 72 height 38
click at [375, 189] on input "time" at bounding box center [358, 186] width 72 height 38
click at [344, 183] on input "08:12" at bounding box center [358, 186] width 72 height 38
type input "08:00"
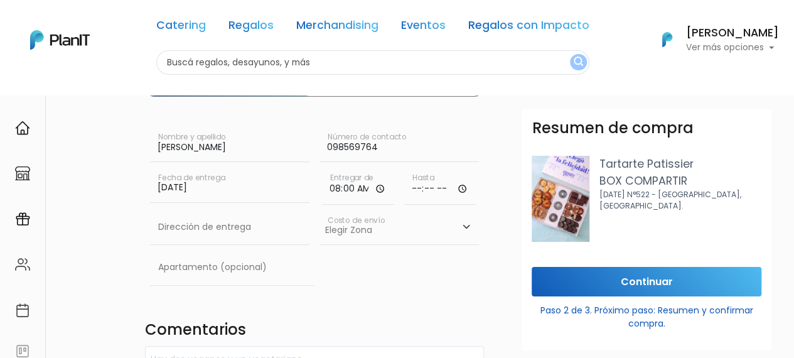
click at [409, 187] on input "time" at bounding box center [440, 186] width 72 height 38
type input "09:00"
click at [361, 237] on select "Elegir Zona Zona américa- $600 Oficina- $0 Montevideo- $250" at bounding box center [398, 227] width 159 height 35
select select "10"
click at [319, 210] on select "Elegir Zona Zona américa- $600 Oficina- $0 Montevideo- $250" at bounding box center [398, 227] width 159 height 35
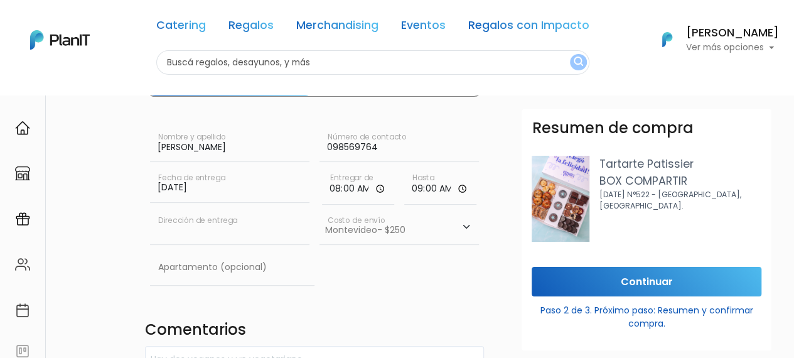
click at [186, 232] on input "text" at bounding box center [229, 227] width 159 height 35
type input "Rincón 500"
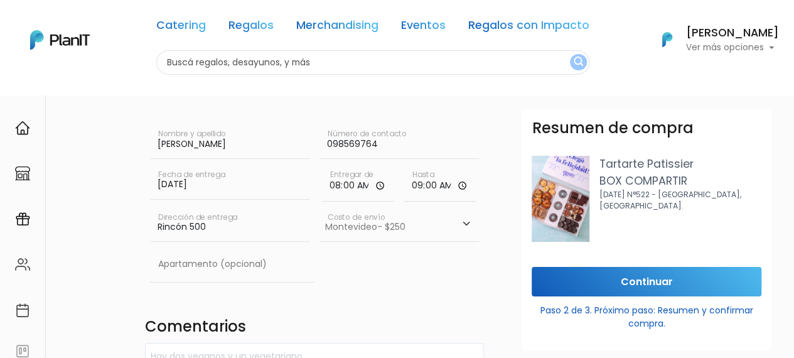
scroll to position [109, 0]
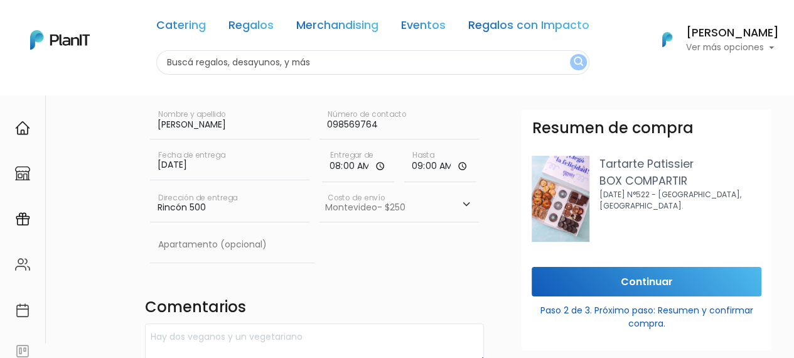
click at [324, 260] on div "Apartamento (opcional)" at bounding box center [314, 247] width 339 height 40
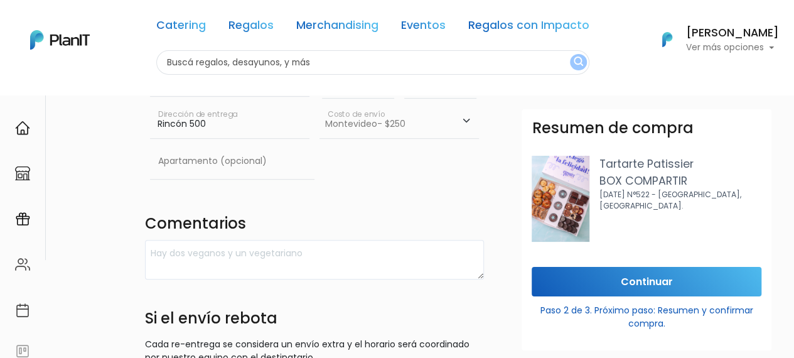
scroll to position [198, 0]
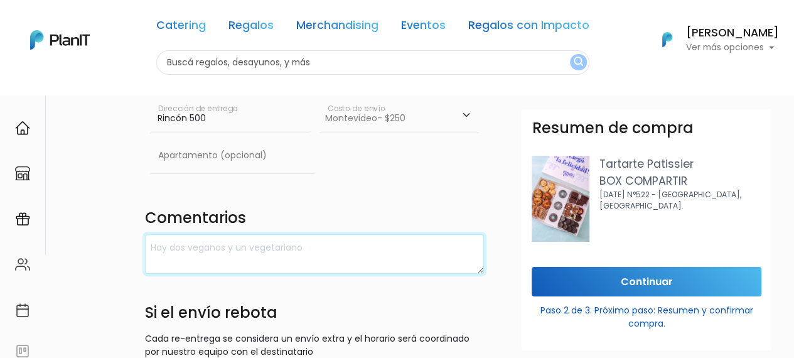
click at [206, 244] on textarea at bounding box center [314, 254] width 339 height 40
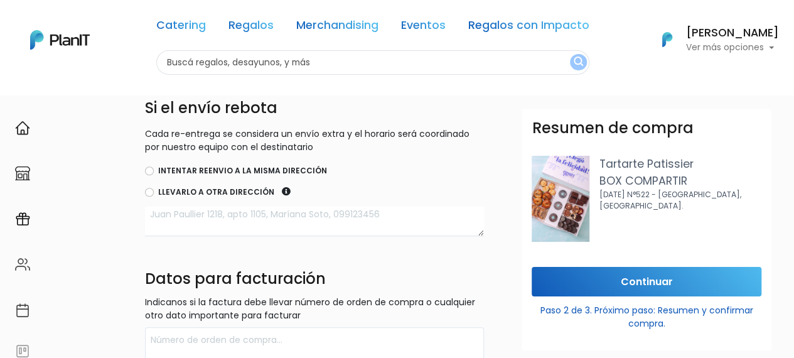
scroll to position [400, 0]
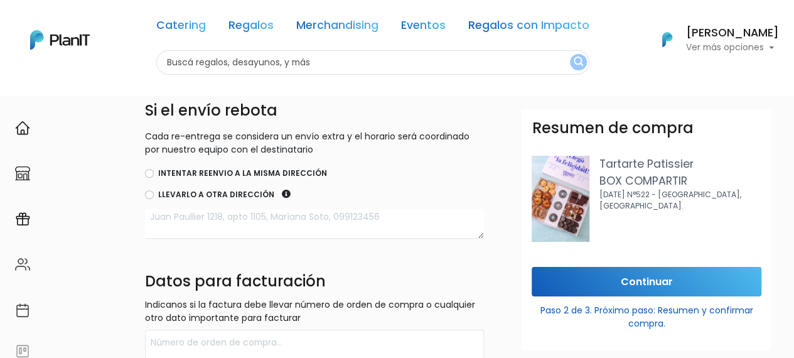
type textarea "Hay una persona celíaca"
click at [151, 172] on input "Intentar reenvio a la misma dirección" at bounding box center [149, 173] width 9 height 9
radio input "true"
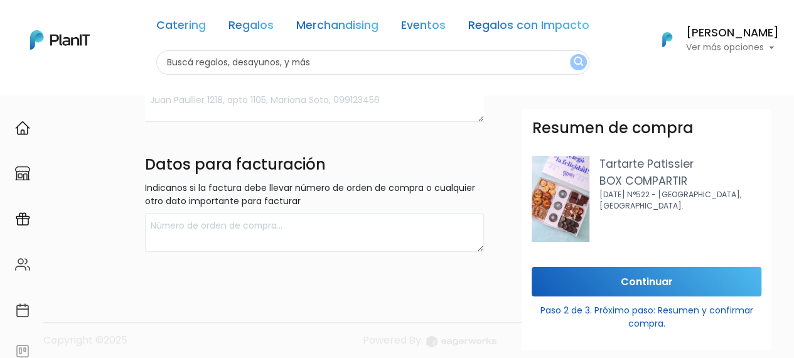
scroll to position [524, 0]
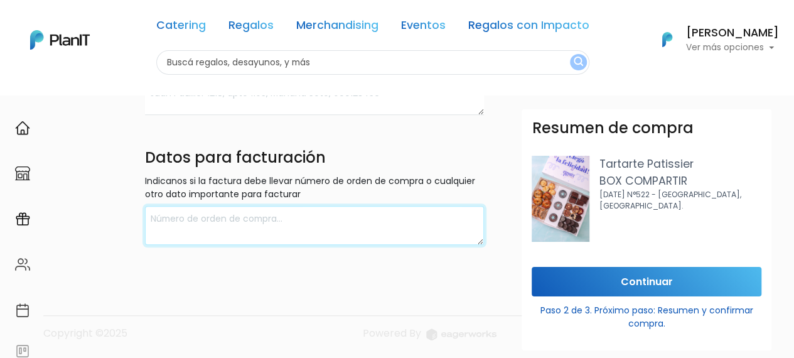
click at [290, 229] on textarea at bounding box center [314, 226] width 339 height 40
type textarea "Y"
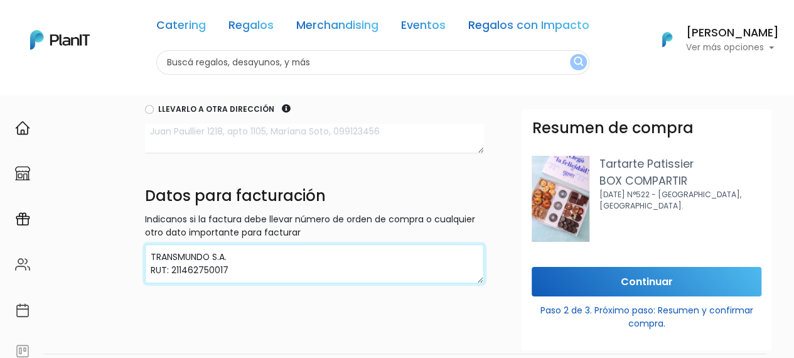
scroll to position [498, 0]
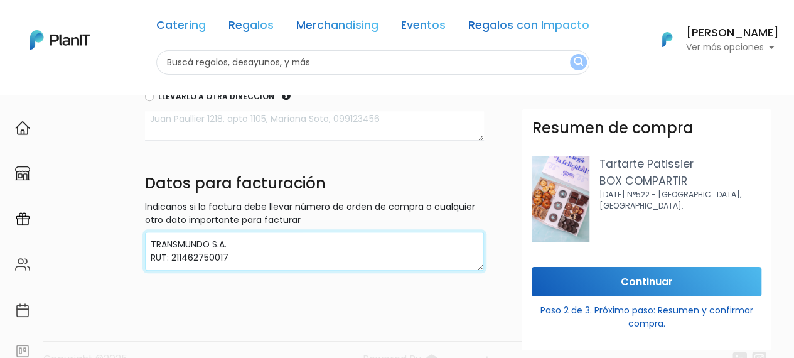
type textarea "TRANSMUNDO S.A. RUT: 211462750017"
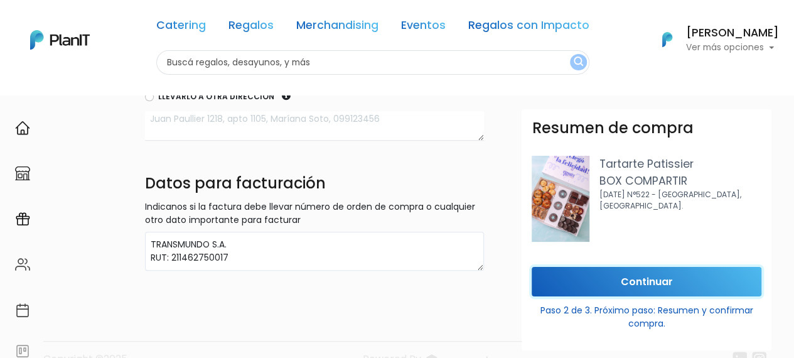
click at [622, 269] on input "Continuar" at bounding box center [646, 281] width 230 height 29
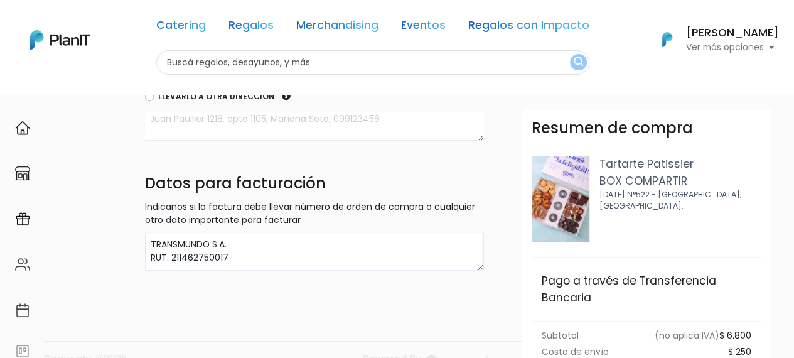
scroll to position [232, 0]
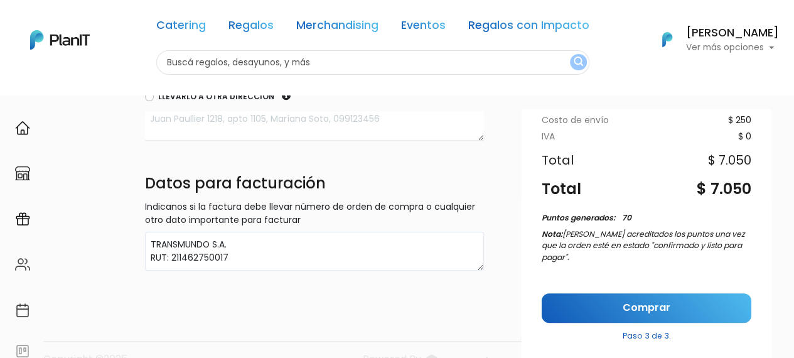
drag, startPoint x: 767, startPoint y: 144, endPoint x: 8, endPoint y: 19, distance: 769.4
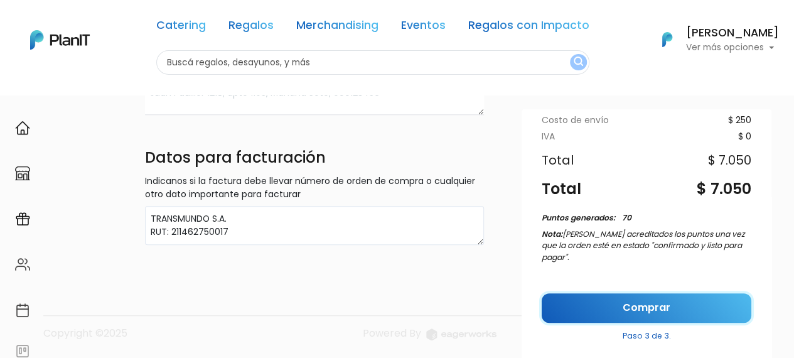
drag, startPoint x: 606, startPoint y: 296, endPoint x: 622, endPoint y: 302, distance: 16.9
click at [606, 296] on link "Comprar" at bounding box center [646, 307] width 210 height 29
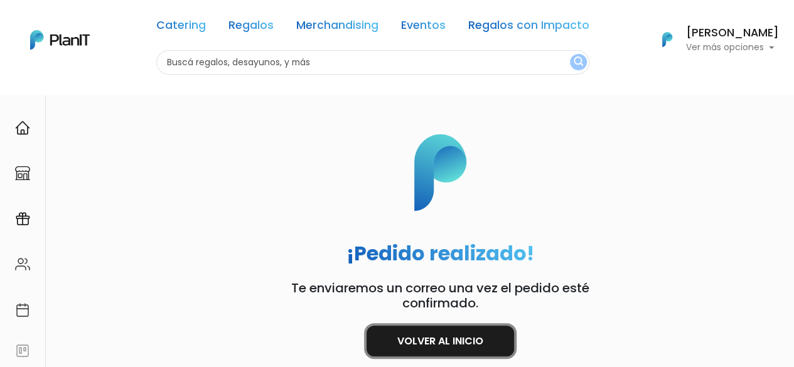
click at [443, 346] on link "Volver al inicio" at bounding box center [439, 341] width 147 height 31
